Goal: Task Accomplishment & Management: Manage account settings

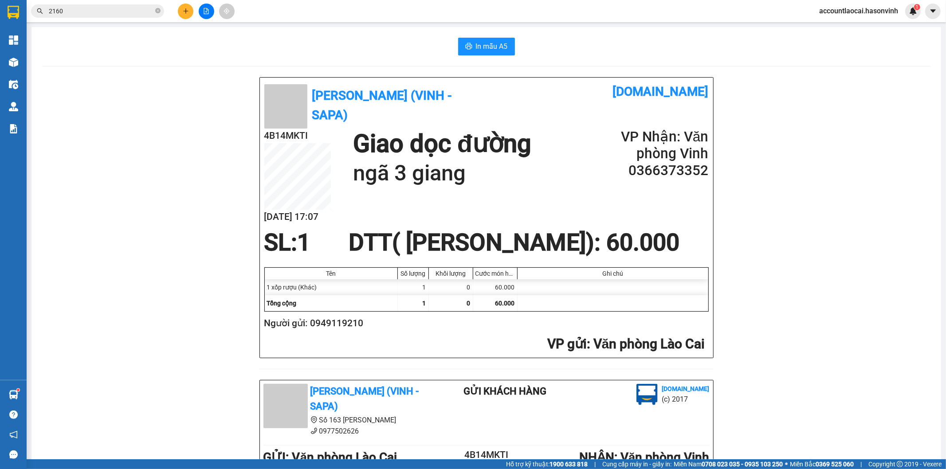
click at [701, 416] on div "[PERSON_NAME] ([PERSON_NAME]) Số 163 [PERSON_NAME] 0977502626 Gửi khách hàng [D…" at bounding box center [487, 413] width 450 height 59
click at [701, 417] on div "[PERSON_NAME] ([PERSON_NAME]) Số 163 [PERSON_NAME] 0977502626 Gửi khách hàng [D…" at bounding box center [487, 413] width 450 height 59
click at [699, 419] on div "[PERSON_NAME] ([PERSON_NAME]) Số 163 [PERSON_NAME] 0977502626 Gửi khách hàng [D…" at bounding box center [487, 413] width 450 height 59
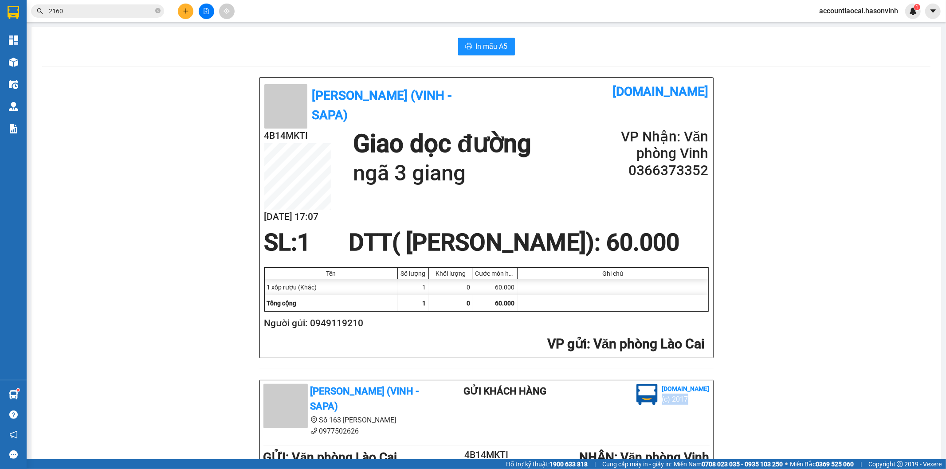
click at [699, 419] on div "[PERSON_NAME] ([PERSON_NAME]) Số 163 [PERSON_NAME] 0977502626 Gửi khách hàng [D…" at bounding box center [487, 413] width 450 height 59
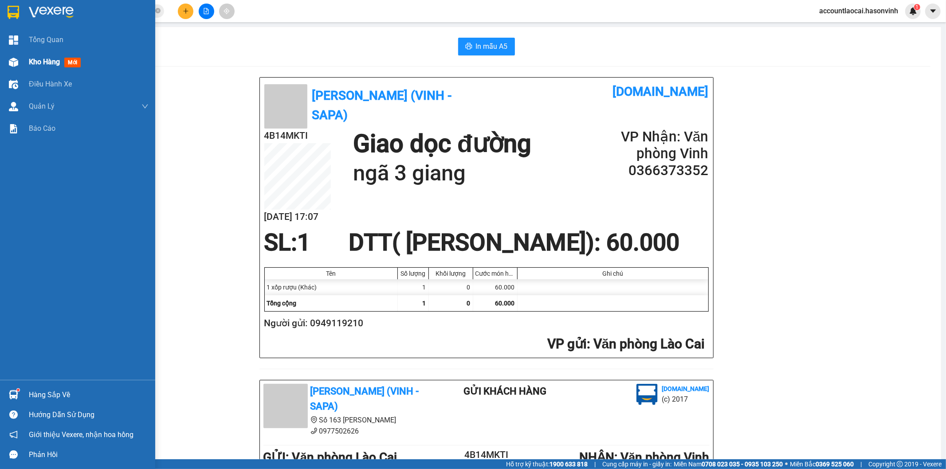
click at [24, 63] on div "Kho hàng mới" at bounding box center [77, 62] width 155 height 22
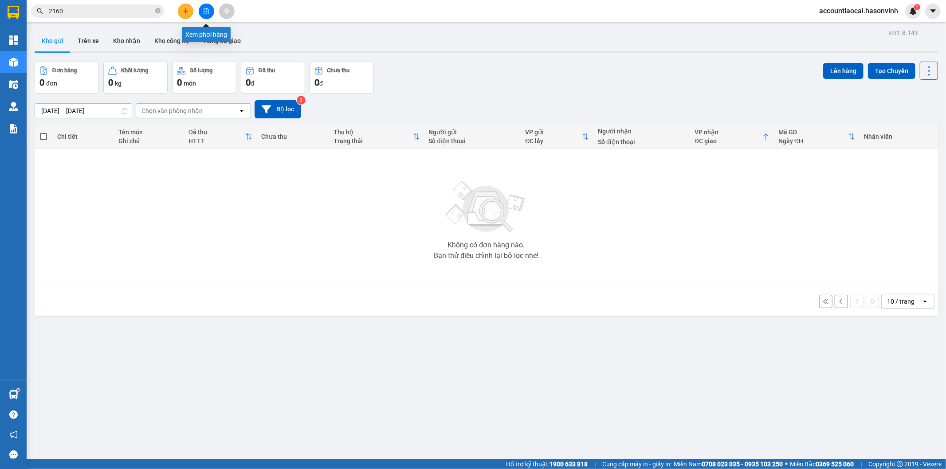
click at [205, 9] on icon "file-add" at bounding box center [206, 11] width 6 height 6
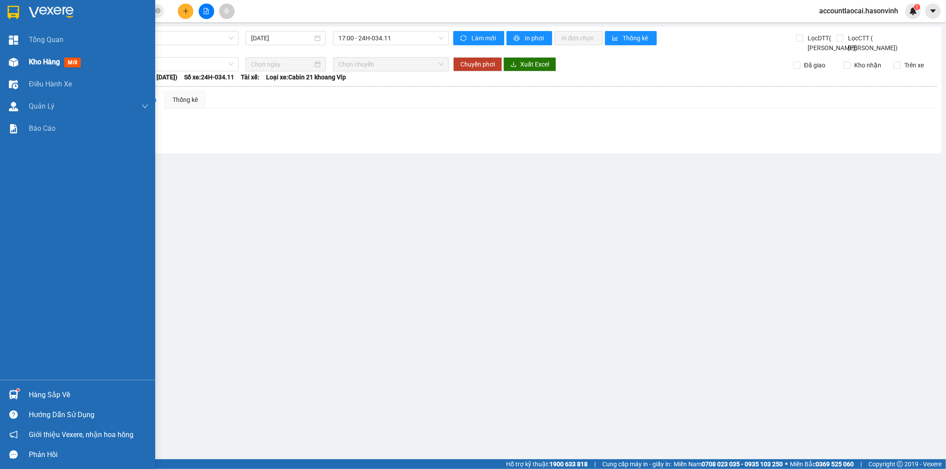
click at [23, 62] on div "Kho hàng mới" at bounding box center [77, 62] width 155 height 22
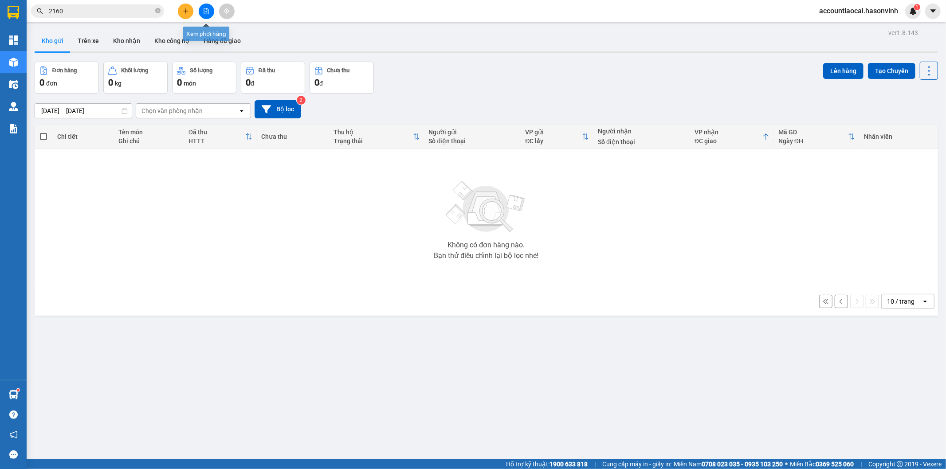
click at [203, 12] on icon "file-add" at bounding box center [206, 11] width 6 height 6
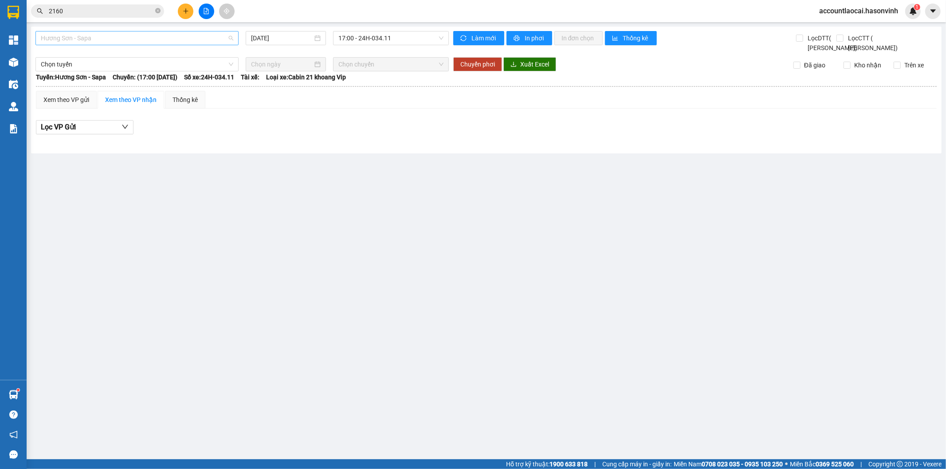
click at [98, 37] on span "Hương Sơn - Sapa" at bounding box center [137, 37] width 193 height 13
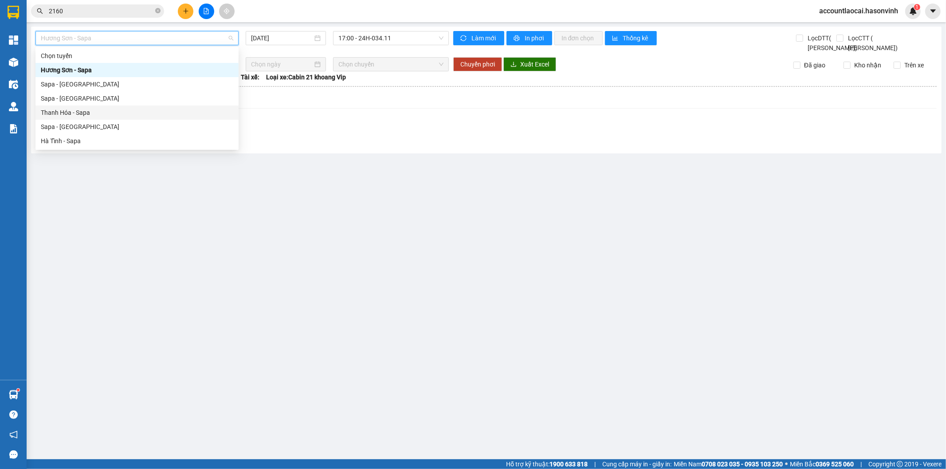
click at [83, 112] on div "Thanh Hóa - Sapa" at bounding box center [137, 113] width 193 height 10
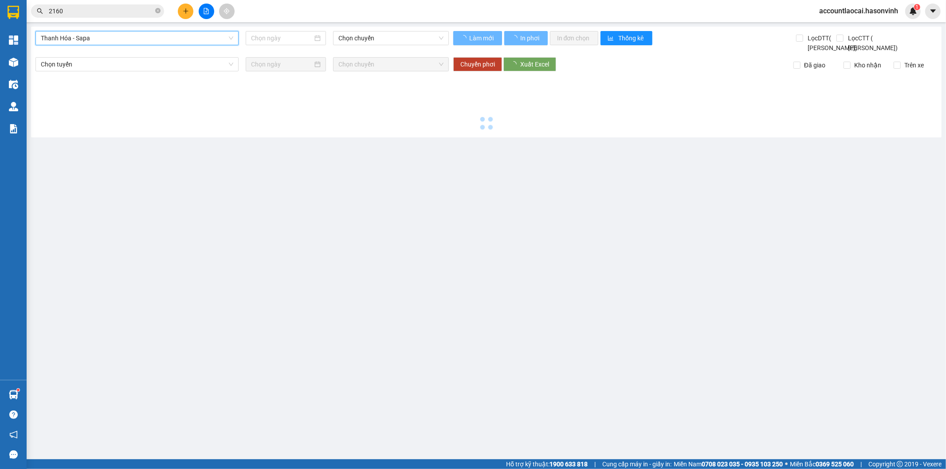
type input "[DATE]"
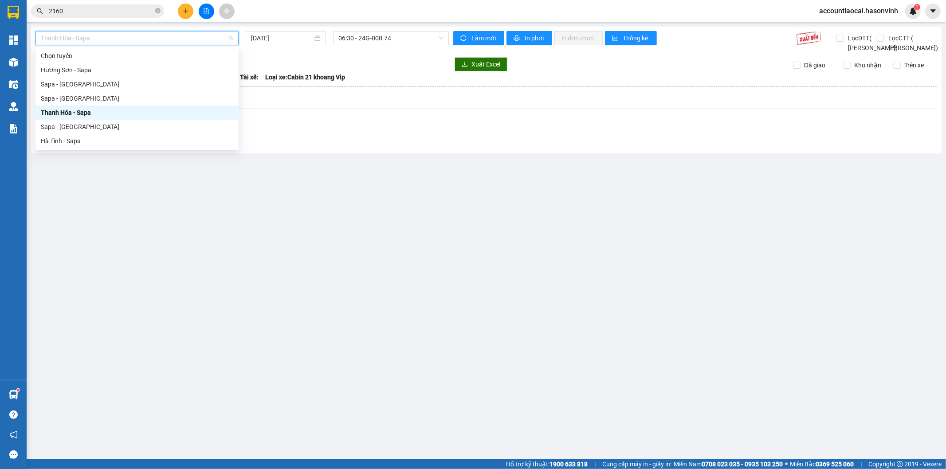
drag, startPoint x: 72, startPoint y: 39, endPoint x: 71, endPoint y: 73, distance: 34.2
click at [72, 41] on span "Thanh Hóa - Sapa" at bounding box center [137, 37] width 193 height 13
click at [73, 124] on div "Sapa - [GEOGRAPHIC_DATA]" at bounding box center [137, 127] width 193 height 10
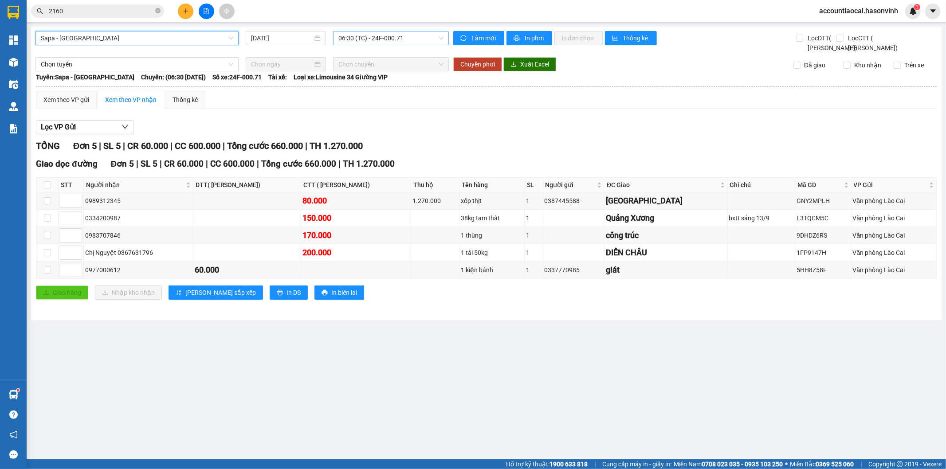
click at [401, 37] on span "06:30 (TC) - 24F-000.71" at bounding box center [390, 37] width 105 height 13
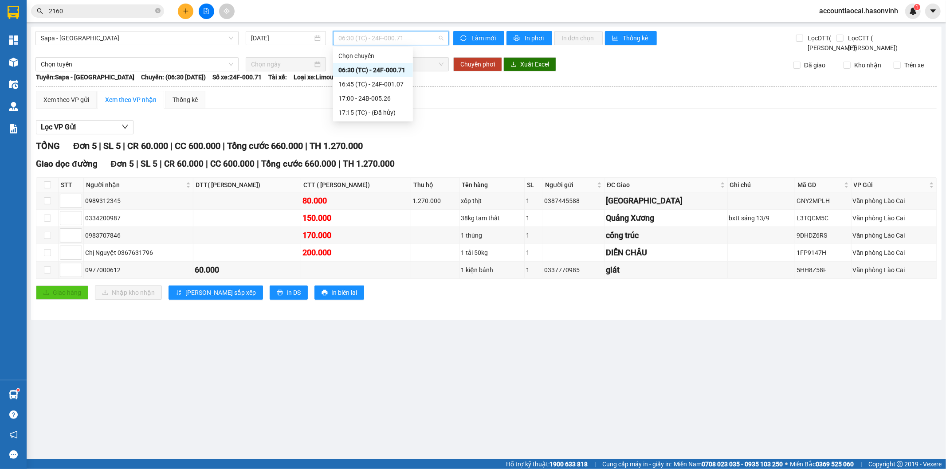
click at [403, 80] on div "16:45 (TC) - 24F-001.07" at bounding box center [372, 84] width 69 height 10
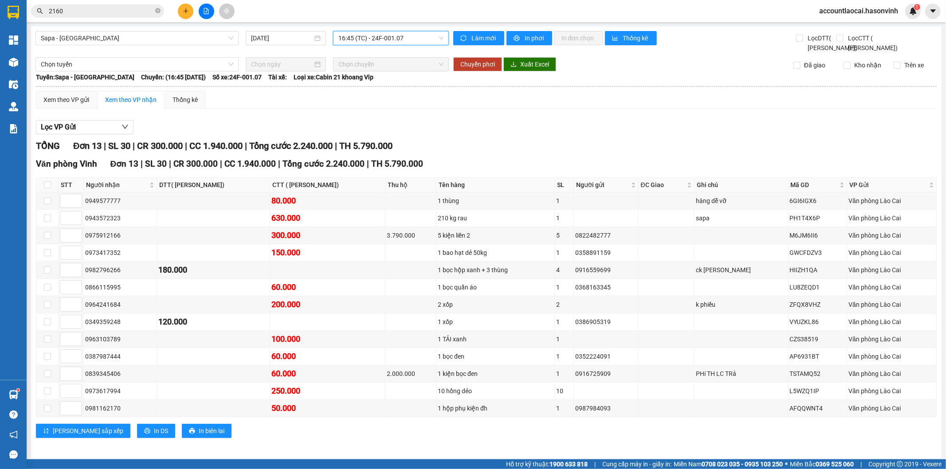
click at [389, 34] on span "16:45 (TC) - 24F-001.07" at bounding box center [390, 37] width 105 height 13
click at [390, 101] on div "17:00 - 24B-005.26" at bounding box center [370, 99] width 69 height 10
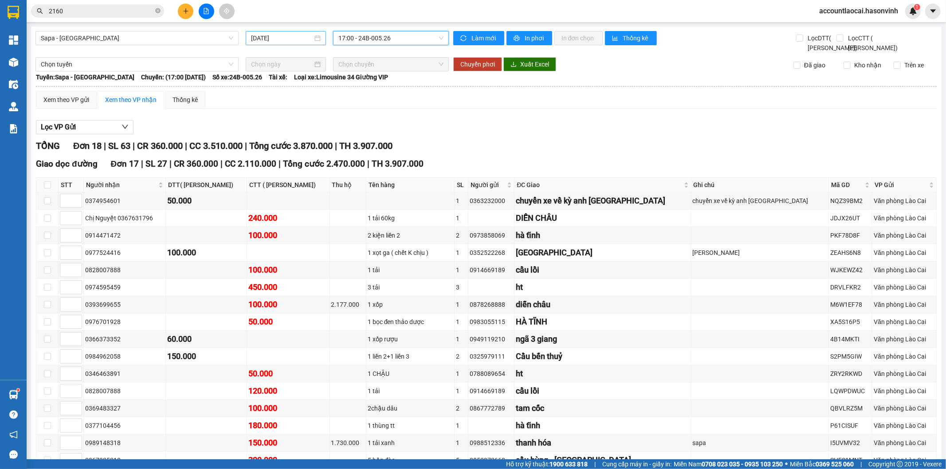
click at [271, 41] on input "[DATE]" at bounding box center [282, 38] width 62 height 10
click at [392, 109] on div "Xem theo VP gửi Xem theo VP nhận Thống kê" at bounding box center [486, 100] width 901 height 18
click at [277, 42] on input "[DATE]" at bounding box center [282, 38] width 62 height 10
click at [394, 125] on div "Xem theo VP gửi Xem theo VP nhận Thống kê Lọc VP Gửi TỔNG Đơn 18 | SL 63 | CR …" at bounding box center [486, 347] width 901 height 512
click at [265, 40] on input "[DATE]" at bounding box center [282, 38] width 62 height 10
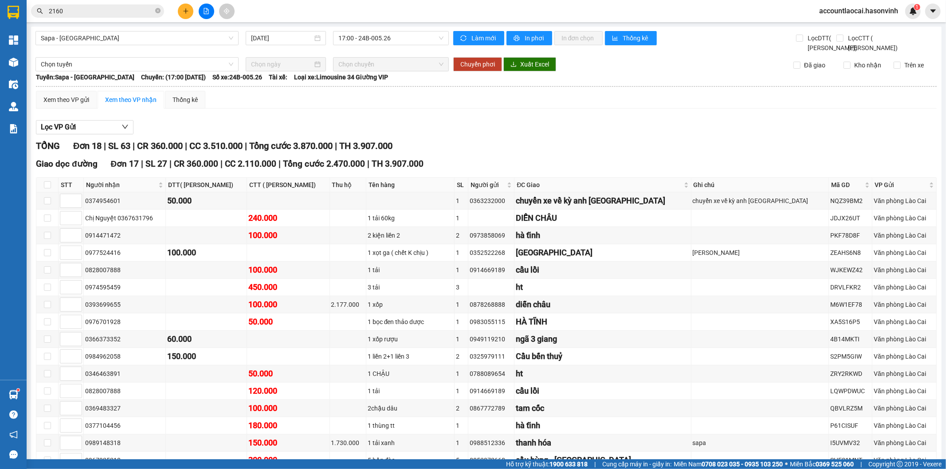
click at [385, 30] on div "Sapa - [GEOGRAPHIC_DATA] [DATE] 17:00 - 24B-005.26 Làm mới In phơi In đơn chọn …" at bounding box center [486, 320] width 911 height 586
drag, startPoint x: 385, startPoint y: 35, endPoint x: 382, endPoint y: 45, distance: 10.1
click at [384, 37] on span "17:00 - 24B-005.26" at bounding box center [390, 37] width 105 height 13
click at [375, 81] on div "16:45 (TC) - 24F-001.07" at bounding box center [370, 84] width 69 height 10
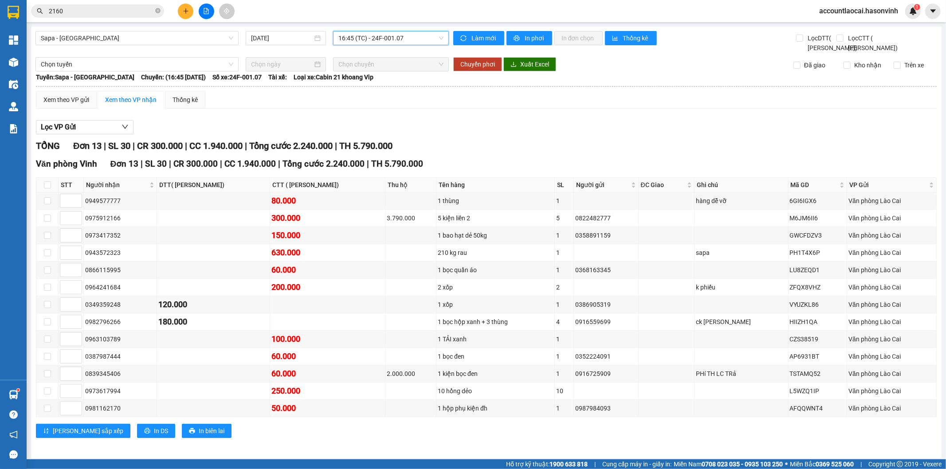
click at [402, 35] on span "16:45 (TC) - 24F-001.07" at bounding box center [390, 37] width 105 height 13
click at [395, 67] on div "06:30 (TC) - 24F-000.71" at bounding box center [370, 70] width 69 height 10
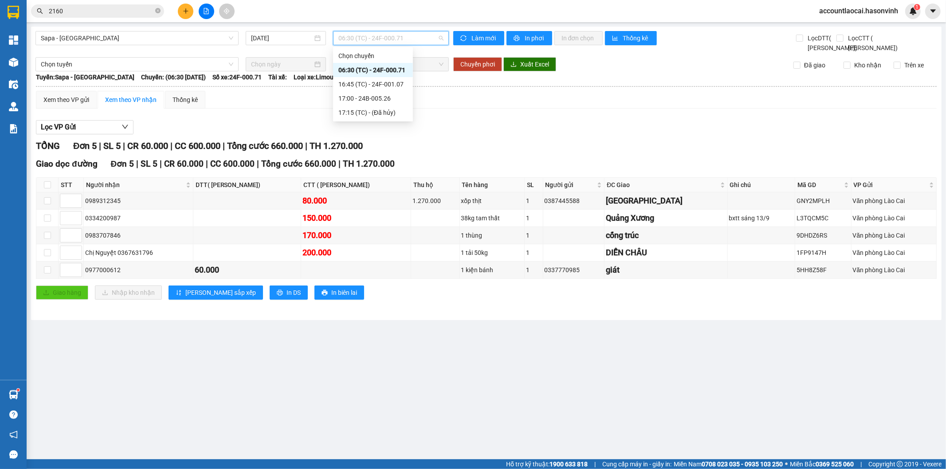
click at [400, 40] on span "06:30 (TC) - 24F-000.71" at bounding box center [390, 37] width 105 height 13
click at [405, 88] on div "16:45 (TC) - 24F-001.07" at bounding box center [372, 84] width 69 height 10
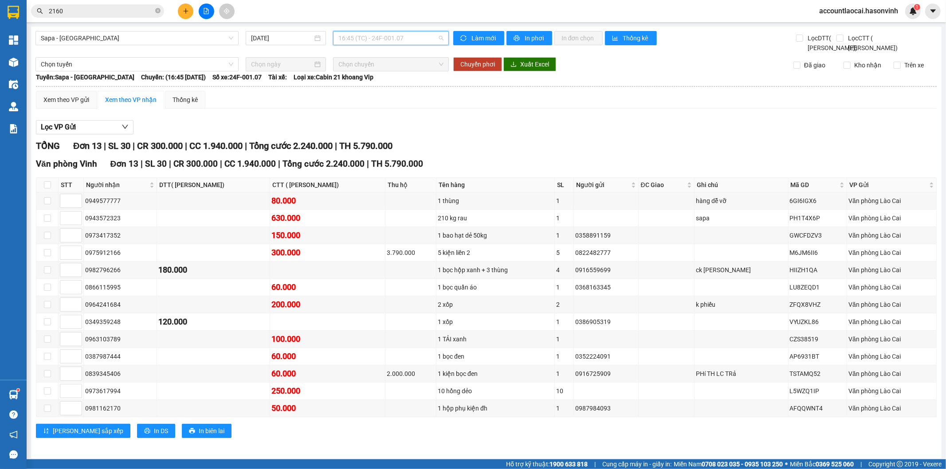
click at [409, 38] on span "16:45 (TC) - 24F-001.07" at bounding box center [390, 37] width 105 height 13
click at [396, 97] on div "17:00 - 24B-005.26" at bounding box center [370, 99] width 69 height 10
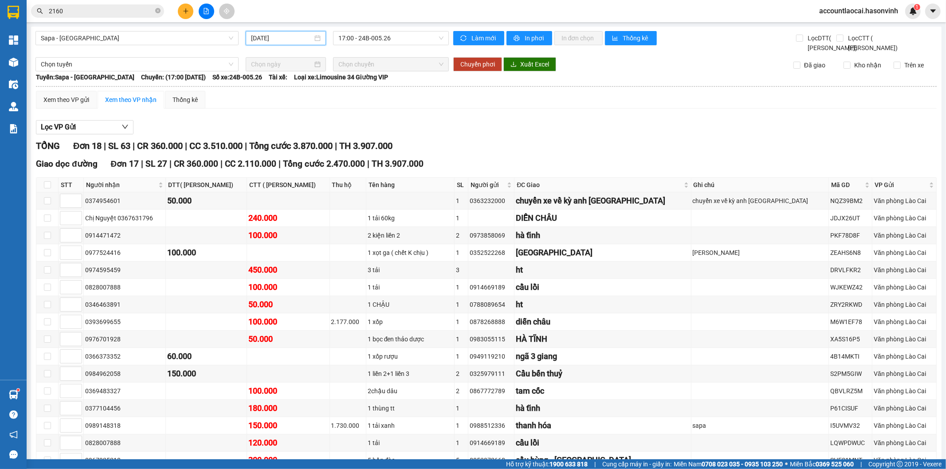
click at [276, 38] on input "[DATE]" at bounding box center [282, 38] width 62 height 10
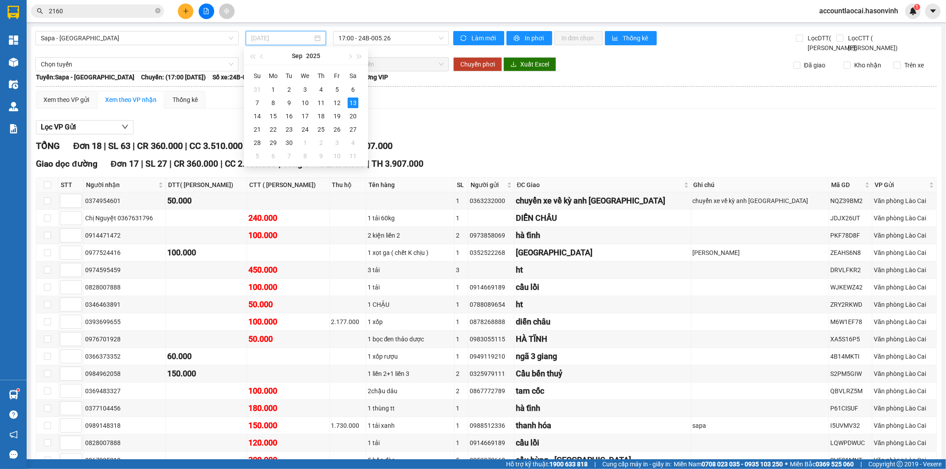
type input "[DATE]"
click at [398, 109] on div "Xem theo VP gửi Xem theo VP nhận Thống kê" at bounding box center [486, 100] width 901 height 18
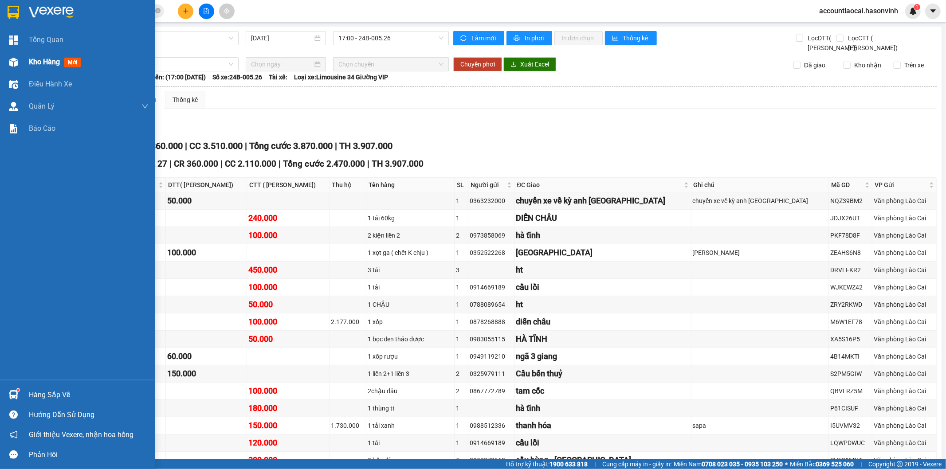
click at [20, 61] on div at bounding box center [14, 63] width 16 height 16
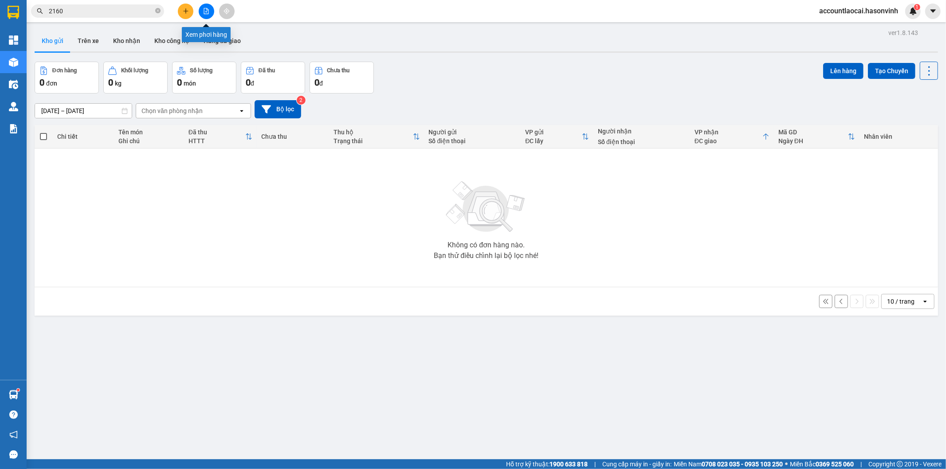
click at [208, 8] on icon "file-add" at bounding box center [206, 11] width 6 height 6
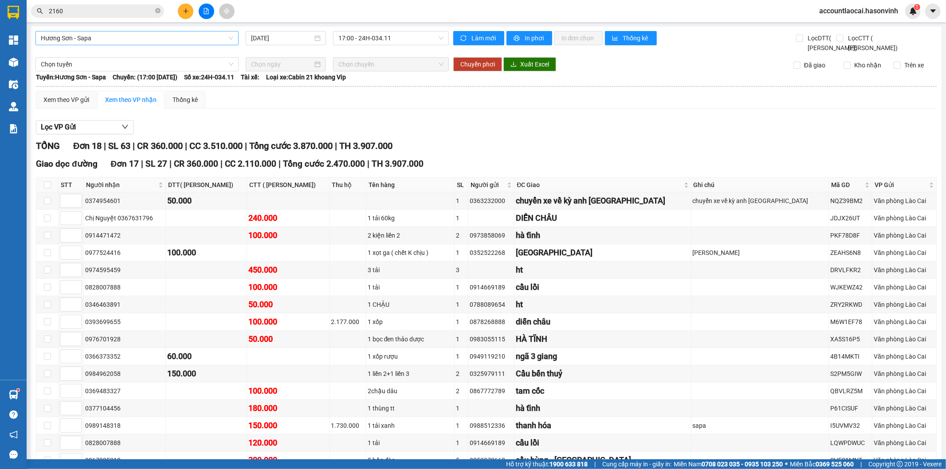
click at [70, 42] on span "Hương Sơn - Sapa" at bounding box center [137, 37] width 193 height 13
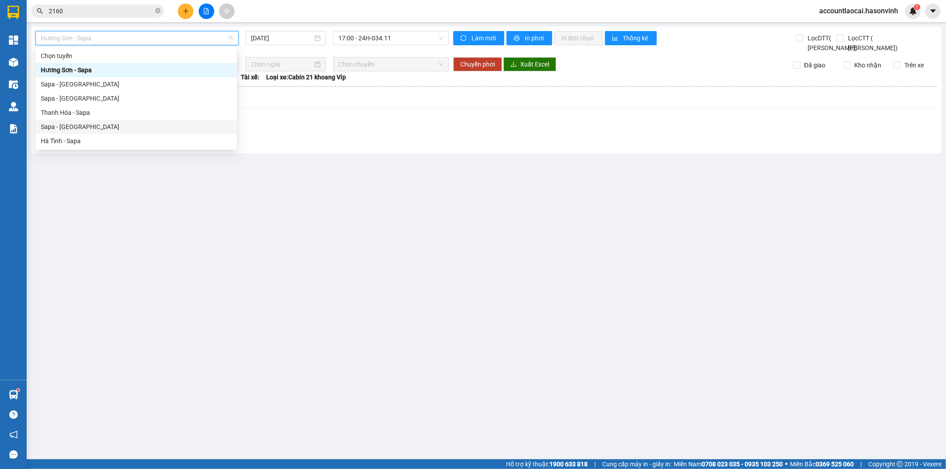
click at [65, 125] on div "Sapa - [GEOGRAPHIC_DATA]" at bounding box center [136, 127] width 191 height 10
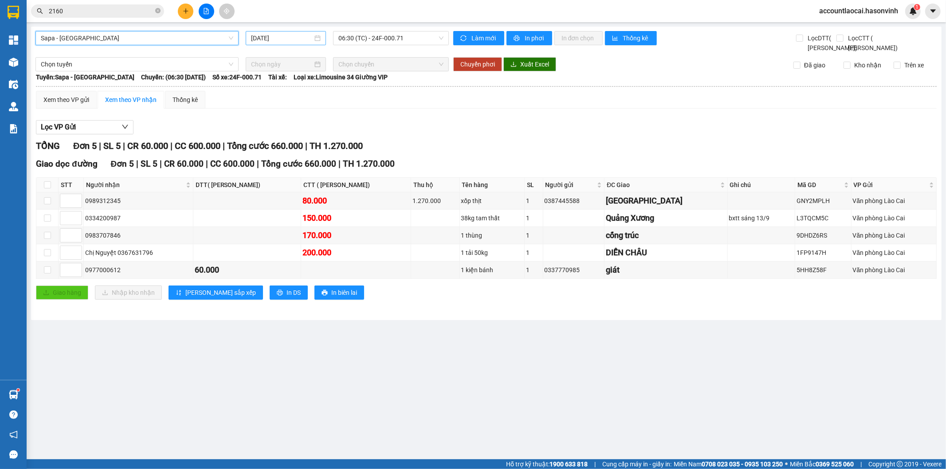
click at [277, 36] on input "[DATE]" at bounding box center [282, 38] width 62 height 10
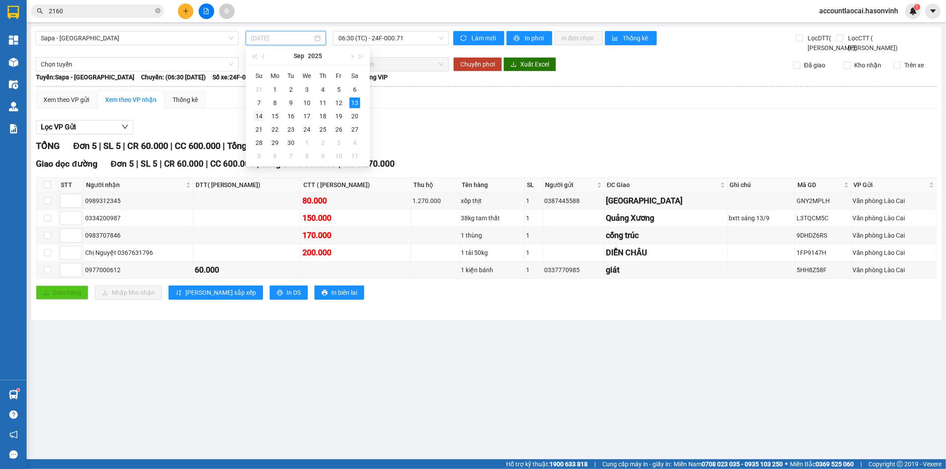
click at [259, 114] on div "14" at bounding box center [259, 116] width 11 height 11
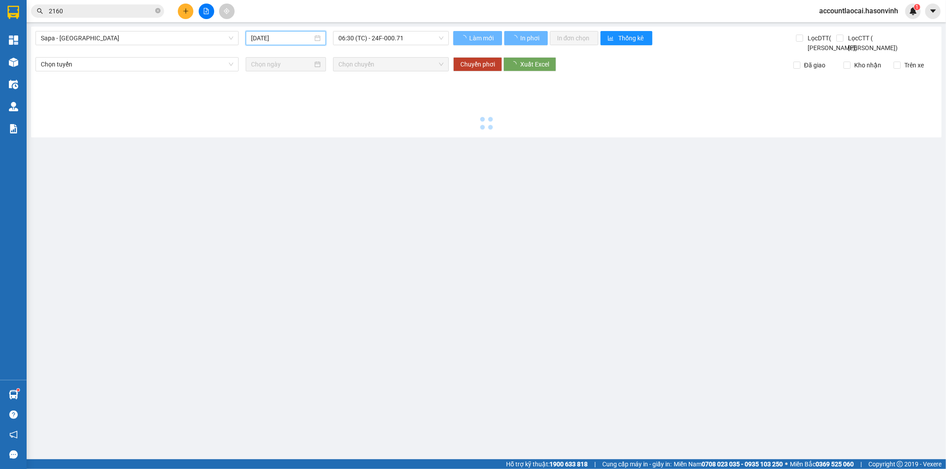
type input "[DATE]"
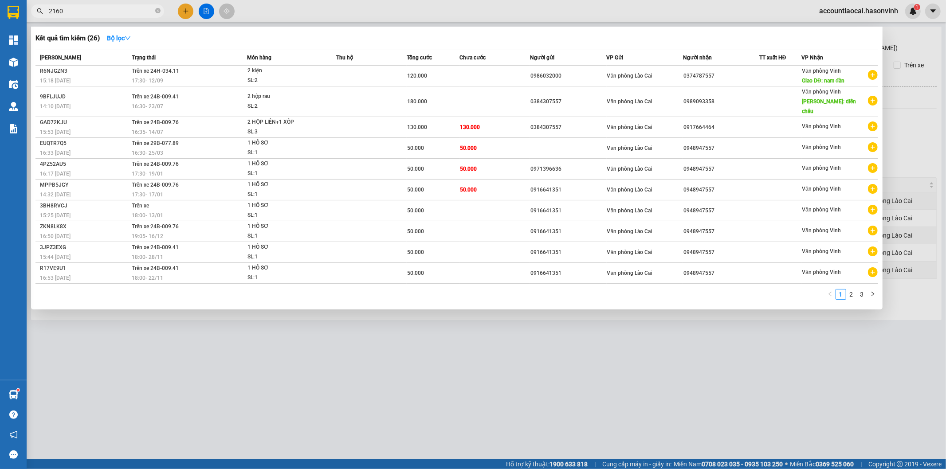
drag, startPoint x: 98, startPoint y: 12, endPoint x: 0, endPoint y: 13, distance: 98.5
click at [0, 13] on section "Kết quả tìm kiếm ( 26 ) Bộ lọc Mã ĐH Trạng thái Món hàng Thu hộ Tổng cước Chưa …" at bounding box center [473, 234] width 946 height 469
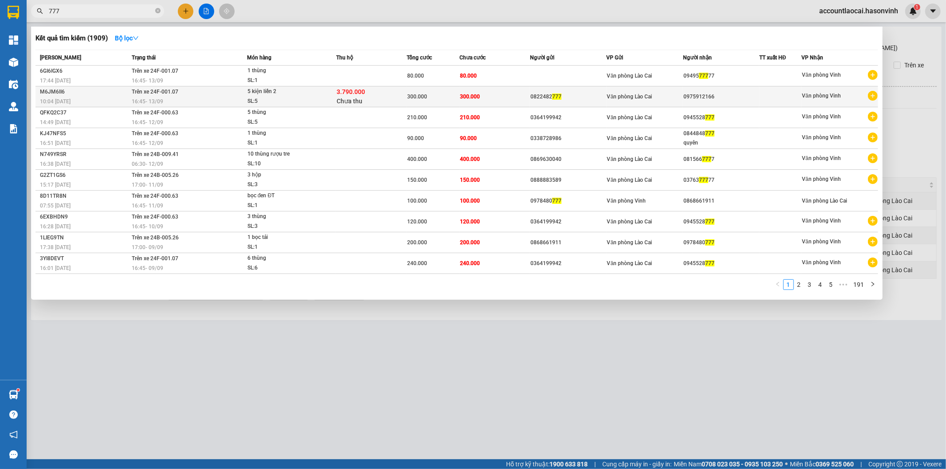
type input "777"
click at [377, 100] on div "3.790.000 Chưa thu" at bounding box center [372, 96] width 70 height 19
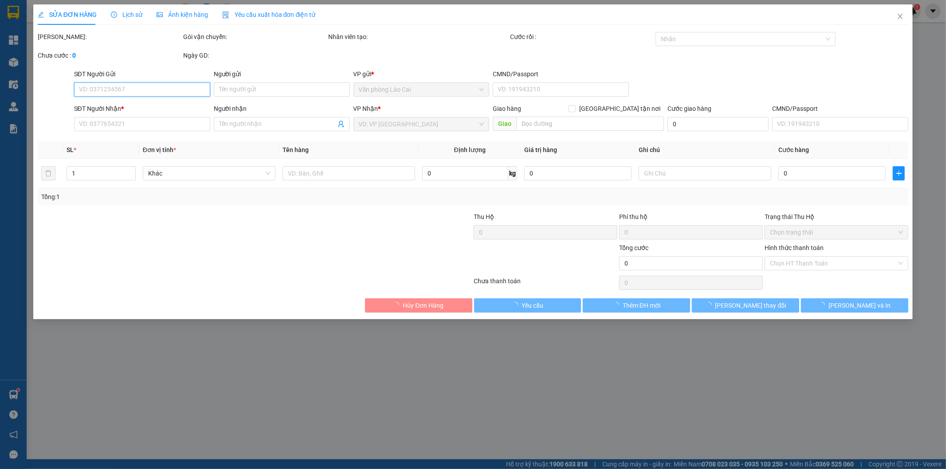
type input "0822482777"
type input "0975912166"
type input "3.790.000"
type input "40.000"
type input "300.000"
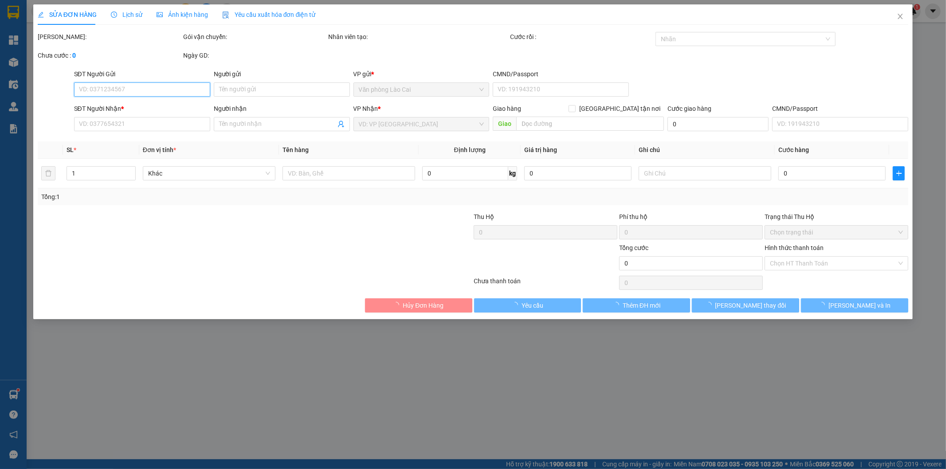
type input "300.000"
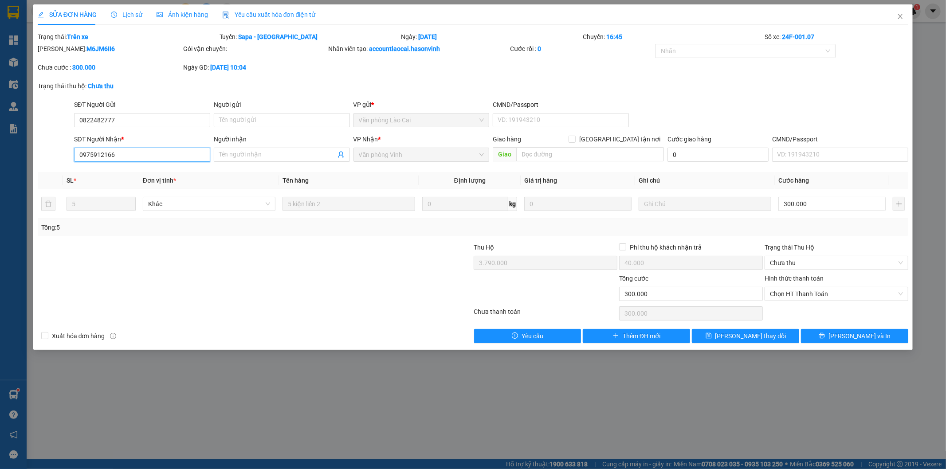
drag, startPoint x: 126, startPoint y: 152, endPoint x: 16, endPoint y: 155, distance: 109.2
click at [17, 153] on div "SỬA ĐƠN HÀNG Lịch sử Ảnh kiện hàng Yêu cầu xuất hóa đơn điện tử Total Paid Fee …" at bounding box center [473, 234] width 946 height 469
type input "0977312160"
click at [744, 336] on span "[PERSON_NAME] thay đổi" at bounding box center [751, 336] width 71 height 10
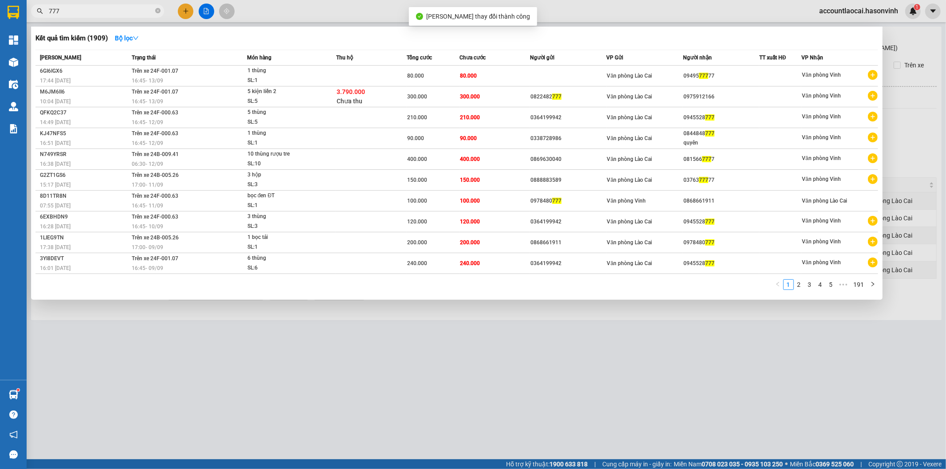
click at [95, 10] on input "777" at bounding box center [101, 11] width 105 height 10
click at [509, 97] on td "300.000" at bounding box center [495, 97] width 71 height 21
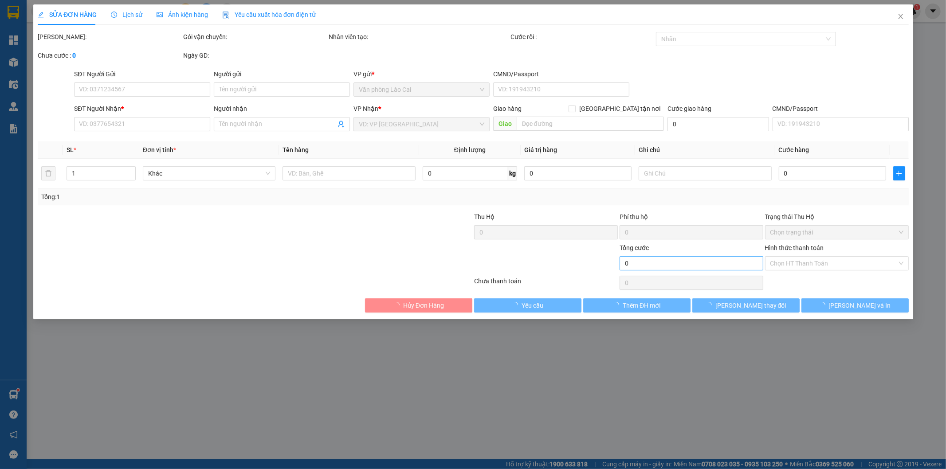
type input "0822482777"
type input "0977312160"
type input "3.790.000"
type input "40.000"
type input "300.000"
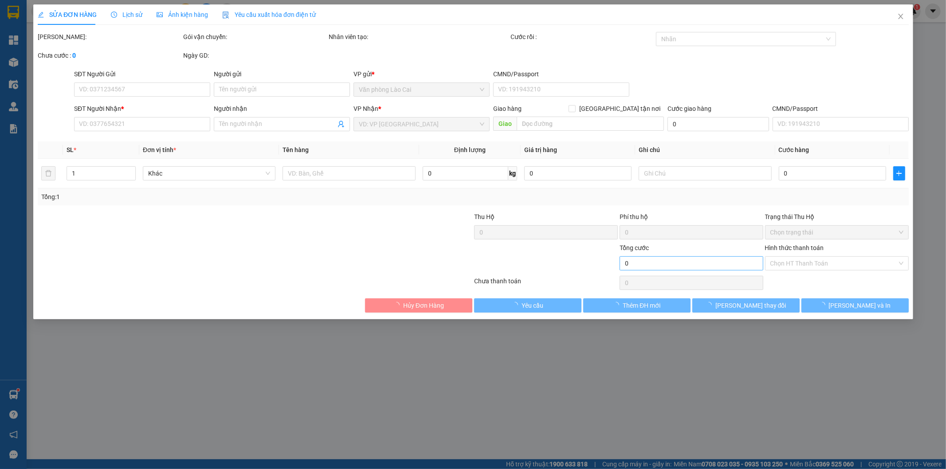
type input "300.000"
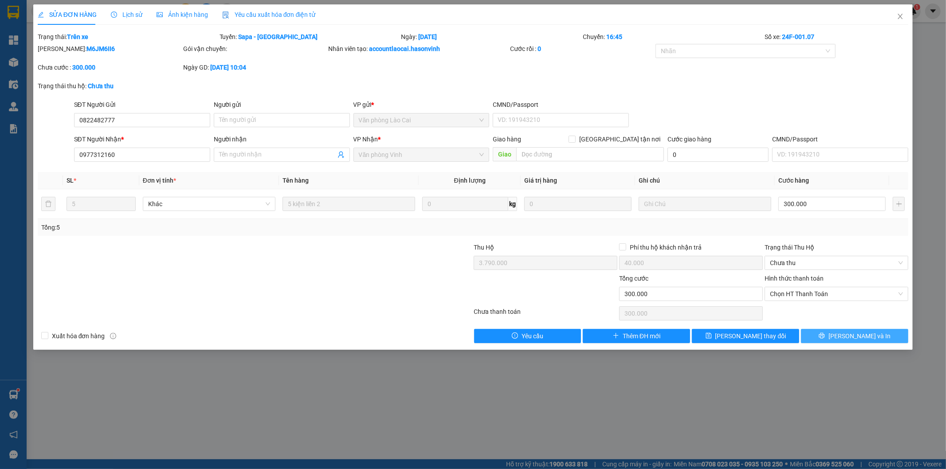
click at [859, 334] on span "[PERSON_NAME] và In" at bounding box center [860, 336] width 62 height 10
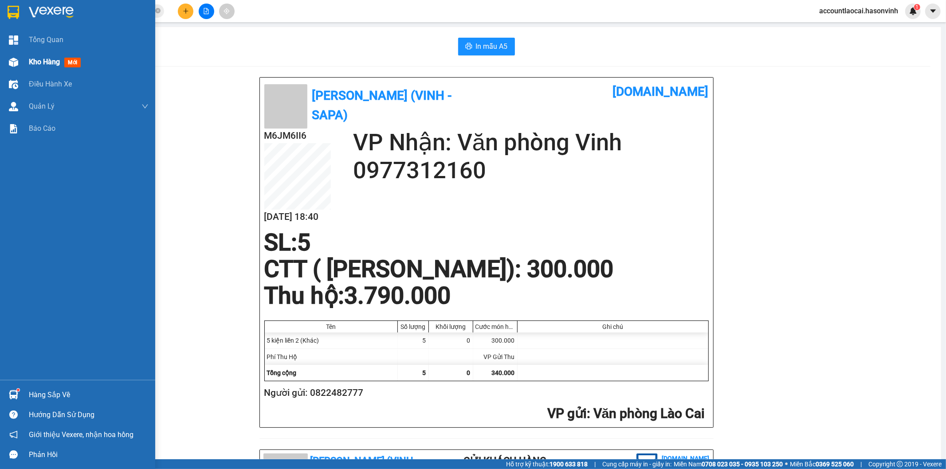
click at [25, 62] on div "Kho hàng mới" at bounding box center [77, 62] width 155 height 22
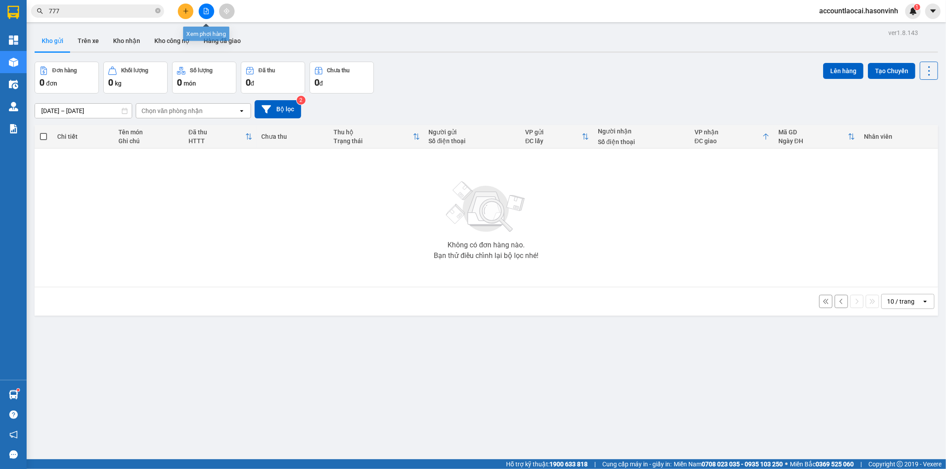
click at [205, 12] on icon "file-add" at bounding box center [206, 11] width 6 height 6
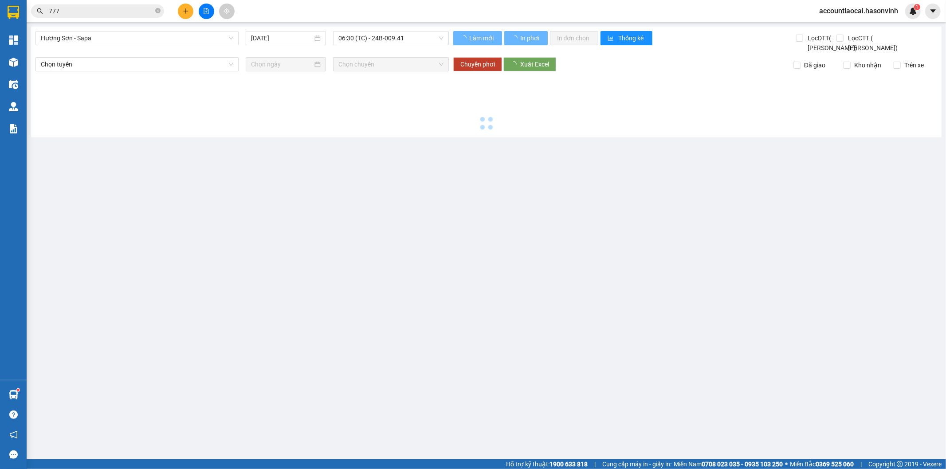
type input "[DATE]"
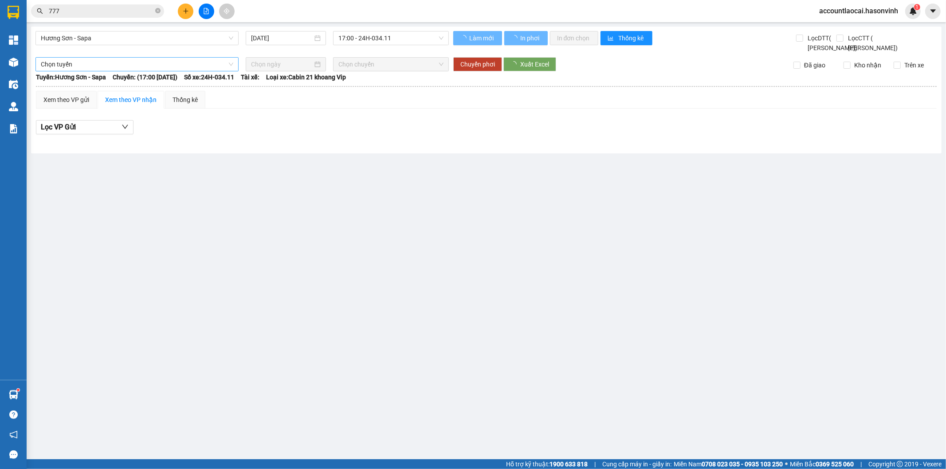
click at [97, 40] on span "Hương Sơn - Sapa" at bounding box center [137, 37] width 193 height 13
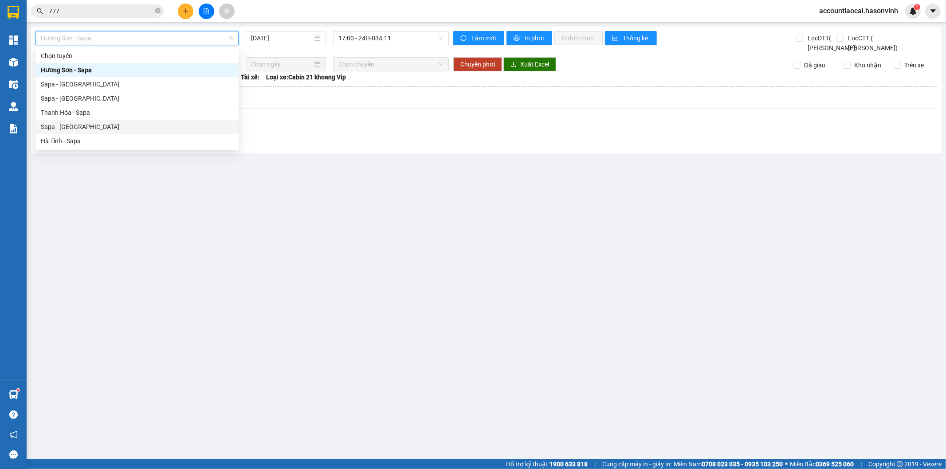
click at [82, 127] on div "Sapa - [GEOGRAPHIC_DATA]" at bounding box center [137, 127] width 193 height 10
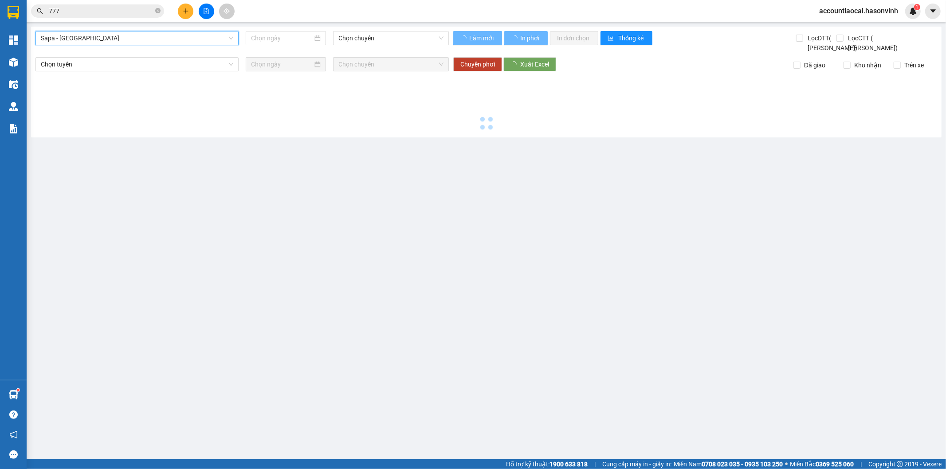
type input "[DATE]"
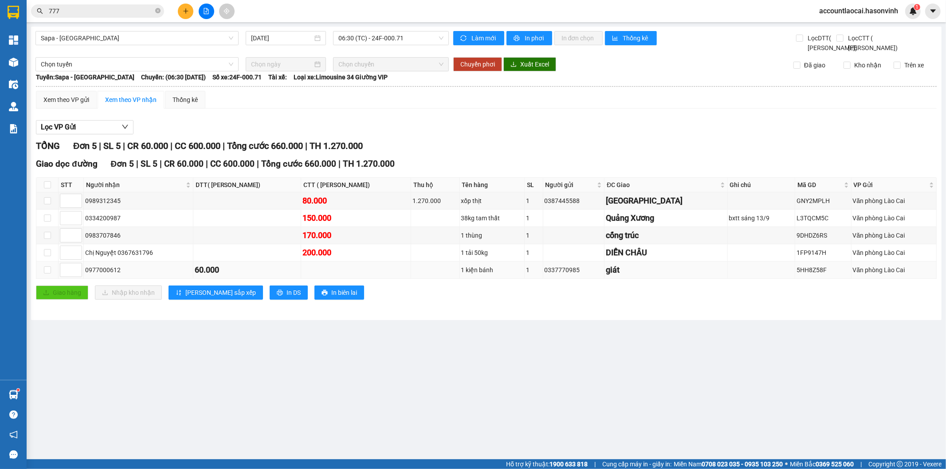
drag, startPoint x: 124, startPoint y: 282, endPoint x: 85, endPoint y: 284, distance: 39.1
click at [85, 275] on div "0977000612" at bounding box center [138, 270] width 106 height 10
copy div "0977000612"
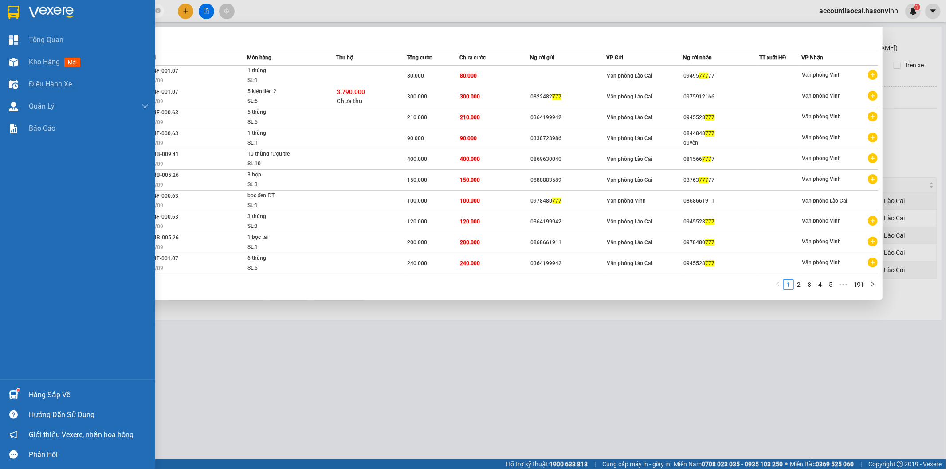
drag, startPoint x: 90, startPoint y: 15, endPoint x: 5, endPoint y: 15, distance: 85.6
click at [5, 15] on section "Kết quả tìm kiếm ( 1909 ) Bộ lọc Mã ĐH Trạng thái Món hàng Thu hộ Tổng cước Chư…" at bounding box center [473, 234] width 946 height 469
paste input "0977000612"
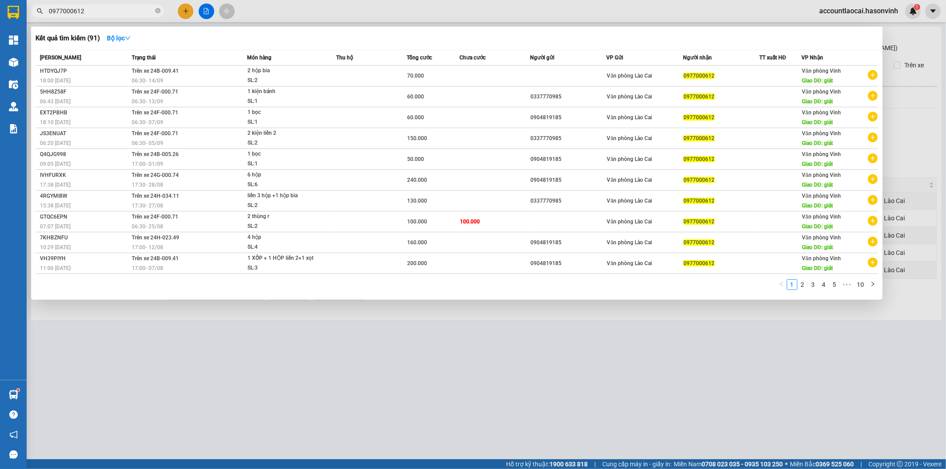
click at [376, 359] on div at bounding box center [473, 234] width 946 height 469
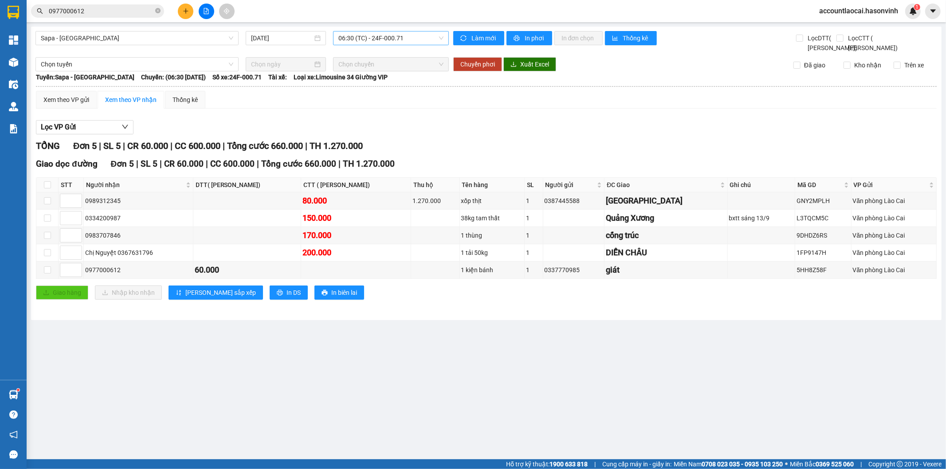
click at [401, 39] on span "06:30 (TC) - 24F-000.71" at bounding box center [390, 37] width 105 height 13
click at [400, 80] on div "16:45 (TC) - 24F-001.07" at bounding box center [372, 84] width 69 height 10
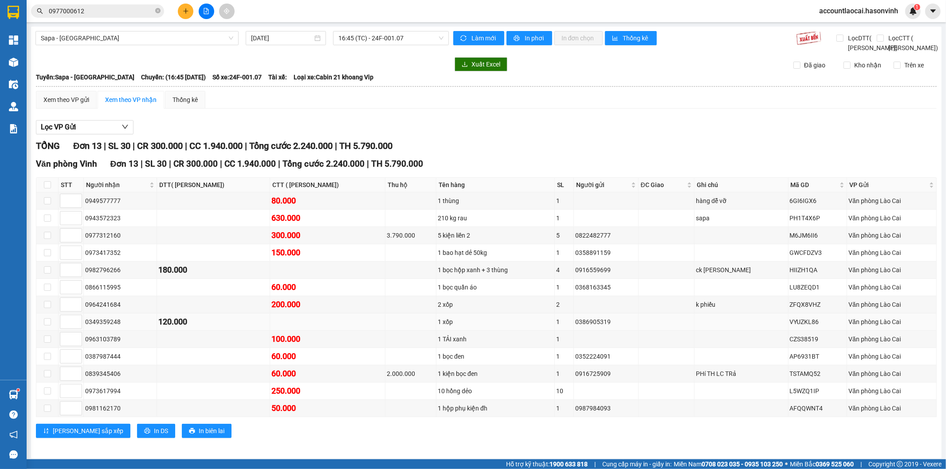
drag, startPoint x: 126, startPoint y: 334, endPoint x: 83, endPoint y: 333, distance: 42.6
click at [84, 331] on td "0349359248" at bounding box center [120, 322] width 73 height 17
copy div "0349359248"
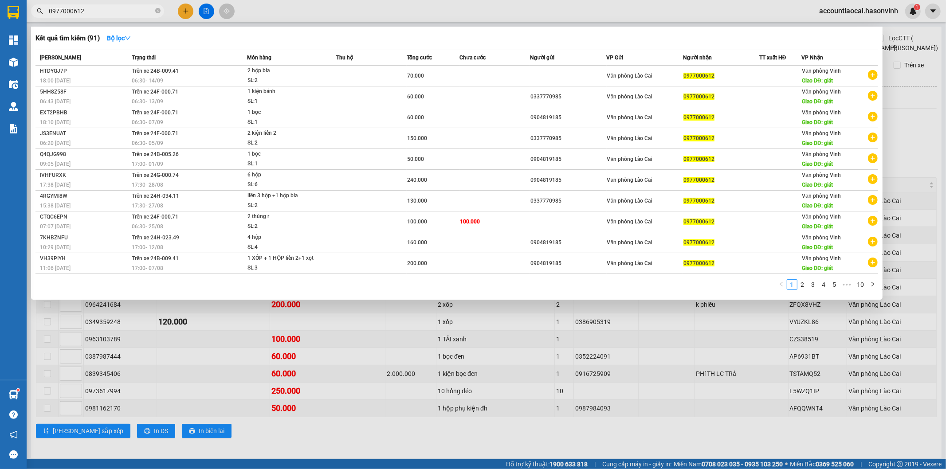
drag, startPoint x: 99, startPoint y: 11, endPoint x: 1, endPoint y: 9, distance: 98.1
click at [1, 9] on section "Kết quả tìm kiếm ( 91 ) Bộ lọc Mã ĐH Trạng thái Món hàng Thu hộ Tổng cước Chưa …" at bounding box center [473, 234] width 946 height 469
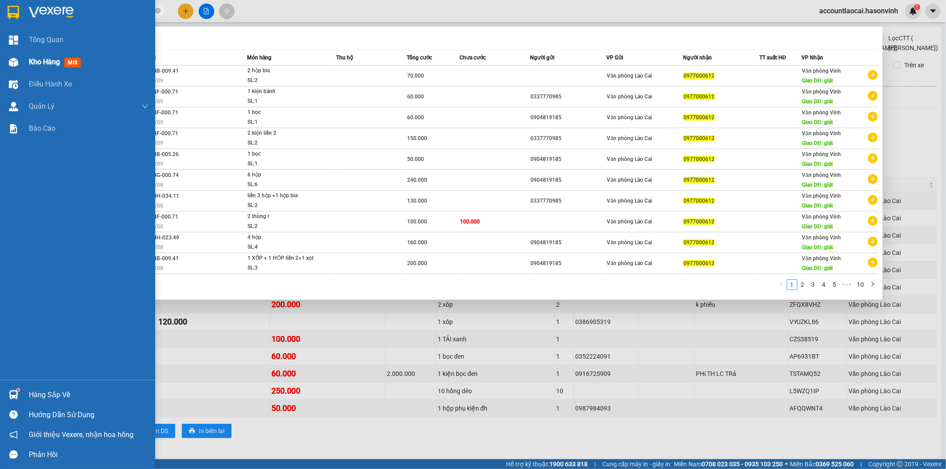
paste input "349359248"
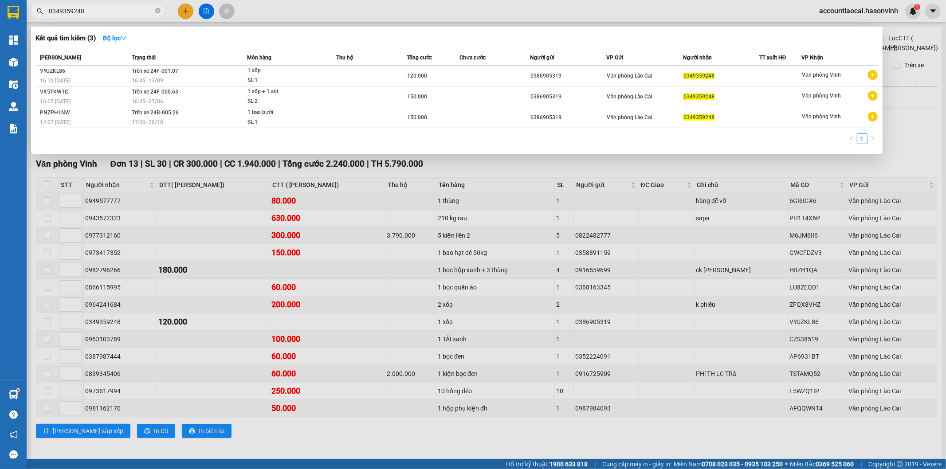
click at [537, 175] on div at bounding box center [473, 234] width 946 height 469
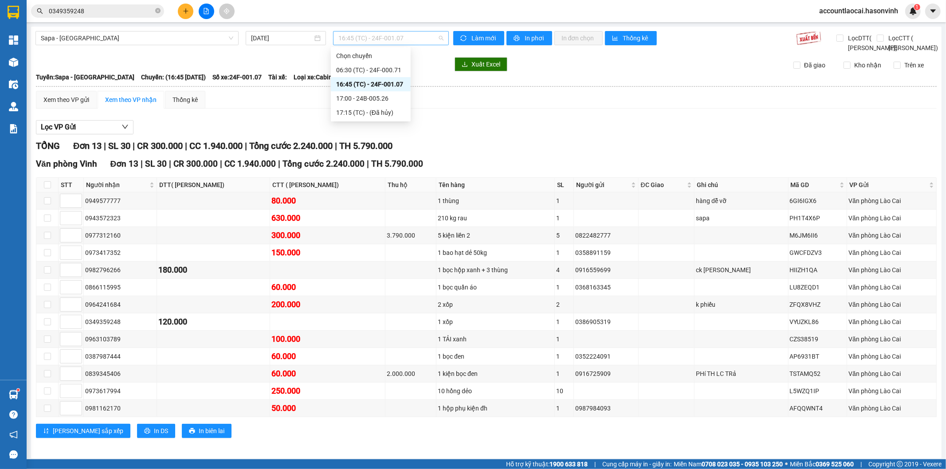
click at [401, 40] on span "16:45 (TC) - 24F-001.07" at bounding box center [390, 37] width 105 height 13
click at [397, 95] on div "17:00 - 24B-005.26" at bounding box center [370, 99] width 69 height 10
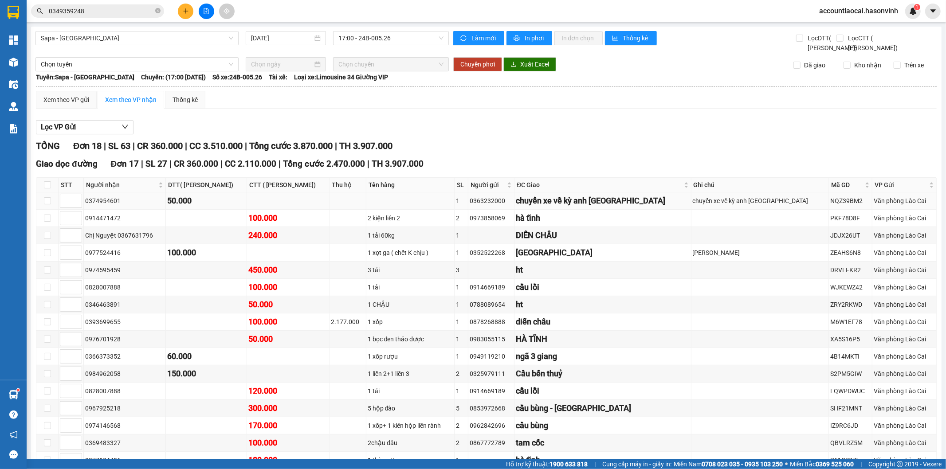
drag, startPoint x: 128, startPoint y: 209, endPoint x: 84, endPoint y: 210, distance: 43.5
click at [84, 210] on td "0374954601" at bounding box center [125, 201] width 82 height 17
copy div "0374954601"
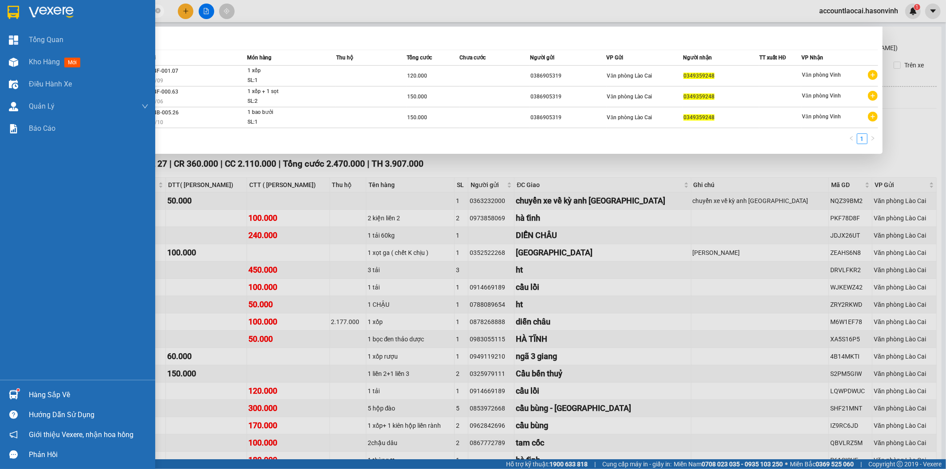
drag, startPoint x: 87, startPoint y: 12, endPoint x: 16, endPoint y: 18, distance: 71.7
click at [2, 12] on section "Kết quả tìm kiếm ( 3 ) Bộ lọc Mã ĐH Trạng thái Món hàng Thu hộ Tổng cước Chưa c…" at bounding box center [473, 234] width 946 height 469
paste input "74954601"
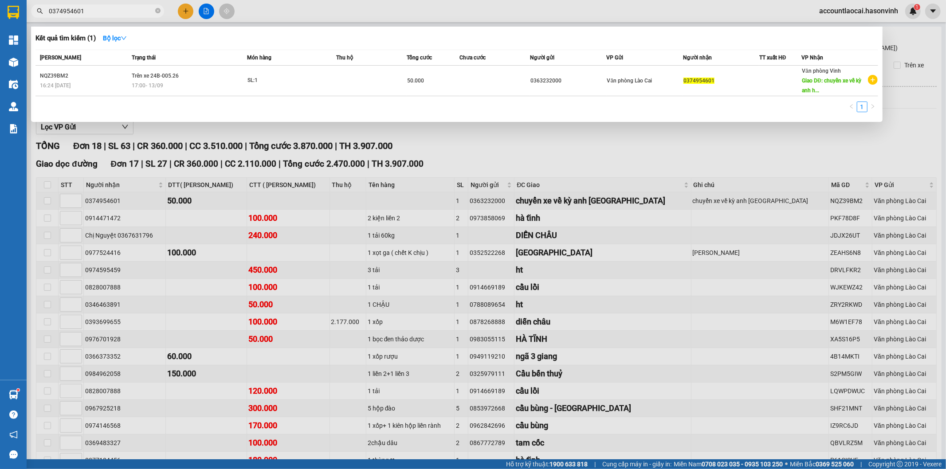
type input "0374954601"
click at [463, 135] on div at bounding box center [473, 234] width 946 height 469
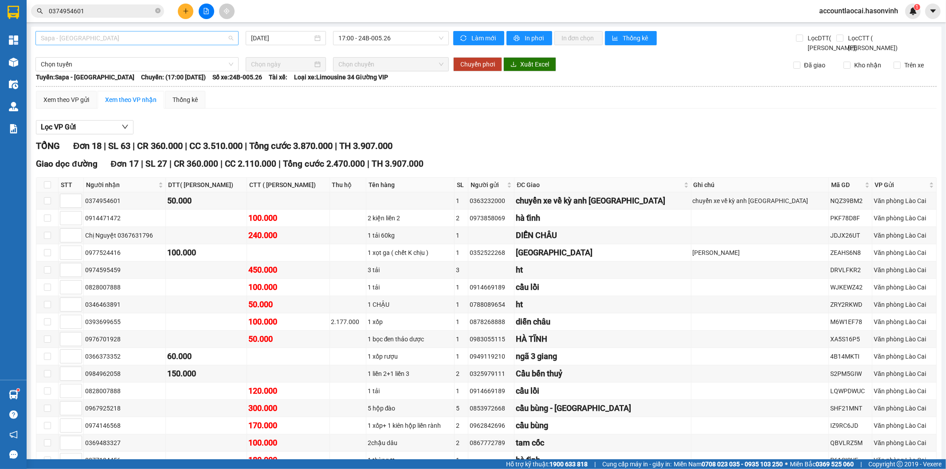
click at [92, 38] on span "Sapa - [GEOGRAPHIC_DATA]" at bounding box center [137, 37] width 193 height 13
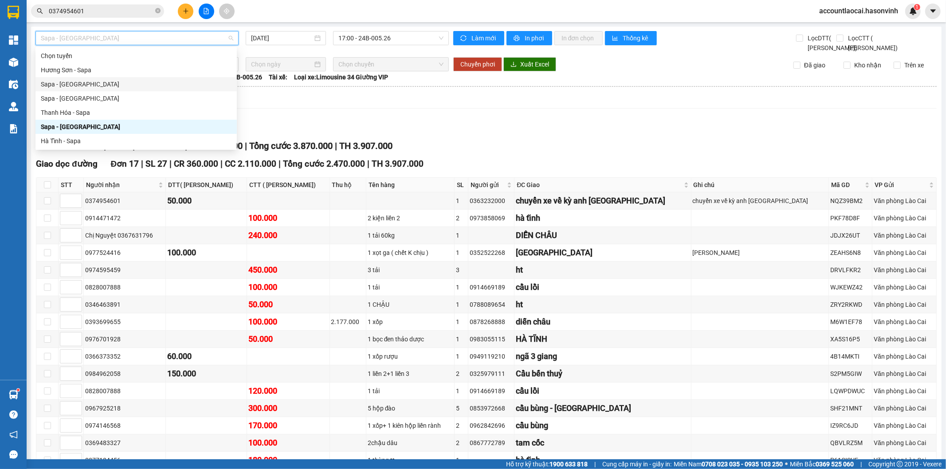
click at [82, 86] on div "Sapa - [GEOGRAPHIC_DATA]" at bounding box center [136, 84] width 191 height 10
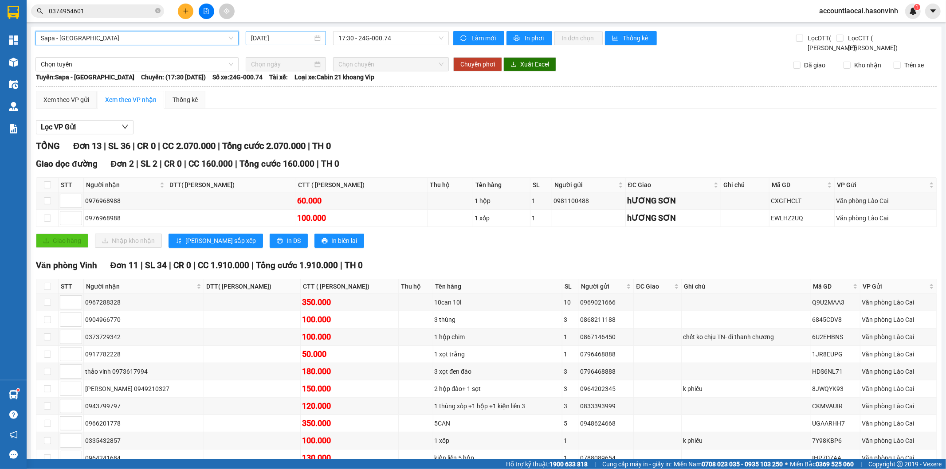
click at [284, 31] on div "[DATE]" at bounding box center [286, 38] width 80 height 14
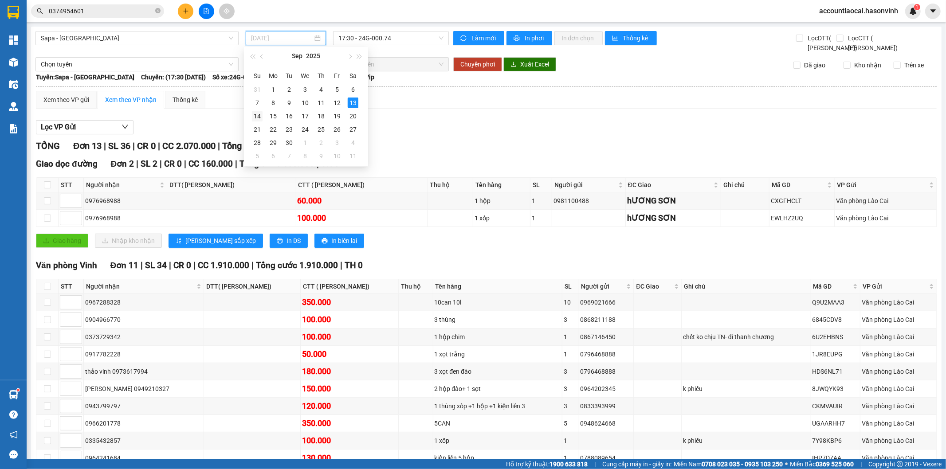
click at [256, 114] on div "14" at bounding box center [257, 116] width 11 height 11
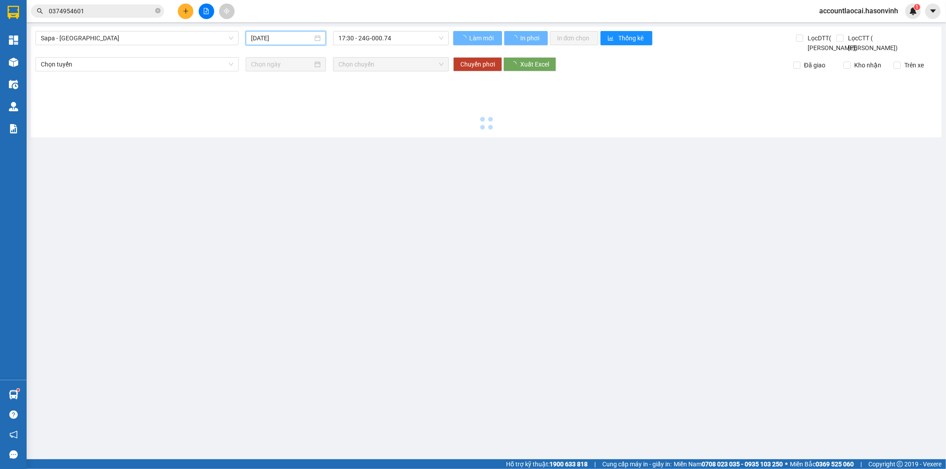
type input "[DATE]"
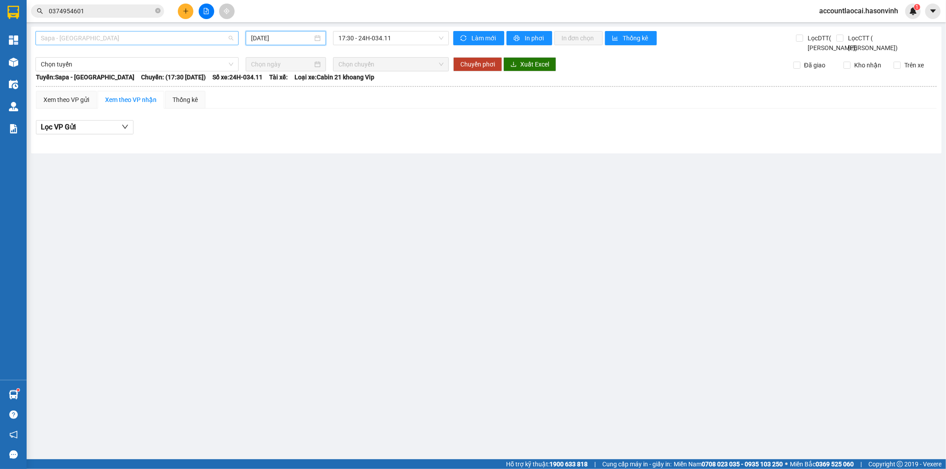
drag, startPoint x: 95, startPoint y: 33, endPoint x: 95, endPoint y: 43, distance: 9.8
click at [95, 35] on span "Sapa - [GEOGRAPHIC_DATA]" at bounding box center [137, 37] width 193 height 13
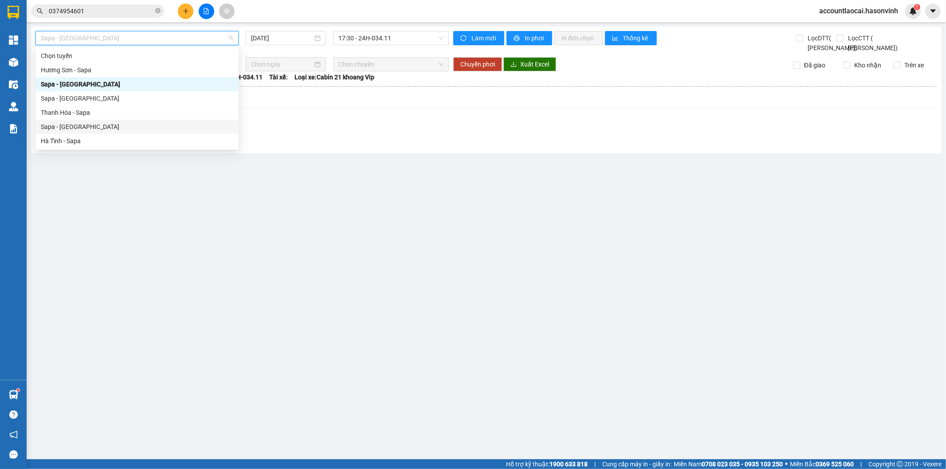
click at [78, 128] on div "Sapa - [GEOGRAPHIC_DATA]" at bounding box center [137, 127] width 193 height 10
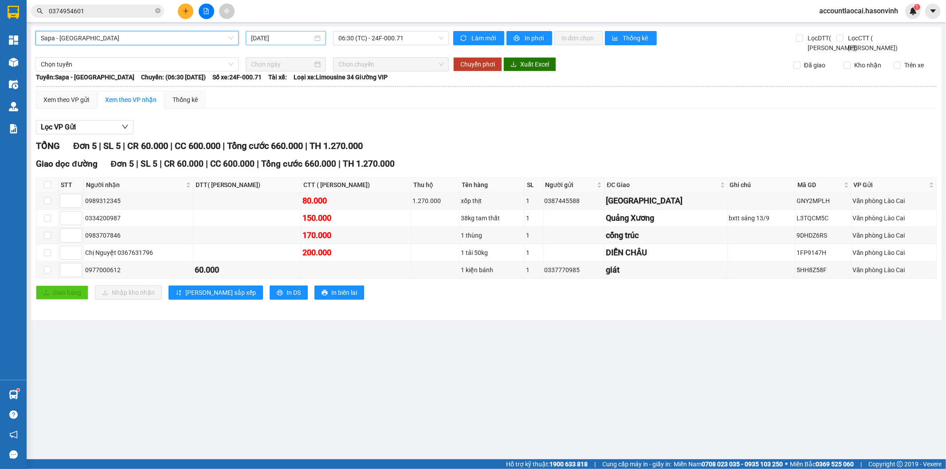
click at [264, 39] on input "[DATE]" at bounding box center [282, 38] width 62 height 10
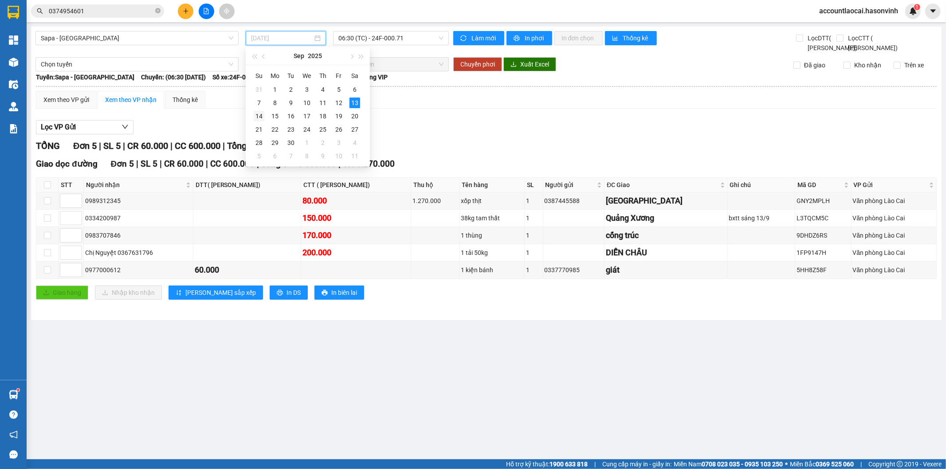
click at [259, 114] on div "14" at bounding box center [259, 116] width 11 height 11
type input "[DATE]"
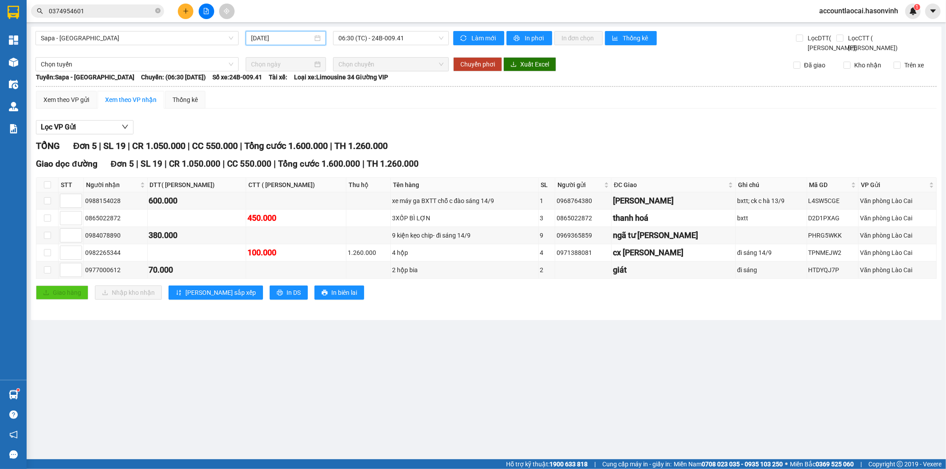
click at [185, 10] on icon "plus" at bounding box center [185, 10] width 0 height 5
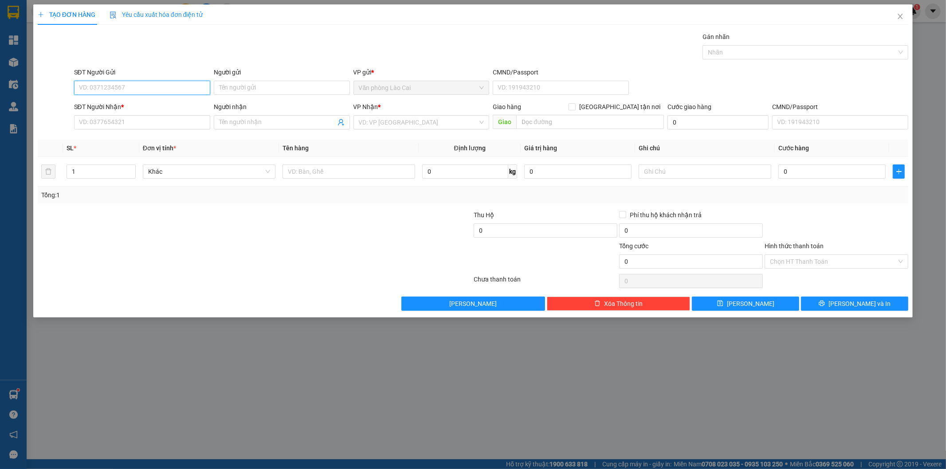
click at [155, 86] on input "SĐT Người Gửi" at bounding box center [142, 88] width 136 height 14
click at [141, 102] on div "0822935298" at bounding box center [142, 106] width 126 height 10
type input "0822935298"
type input "0976307586"
type input "[PERSON_NAME]"
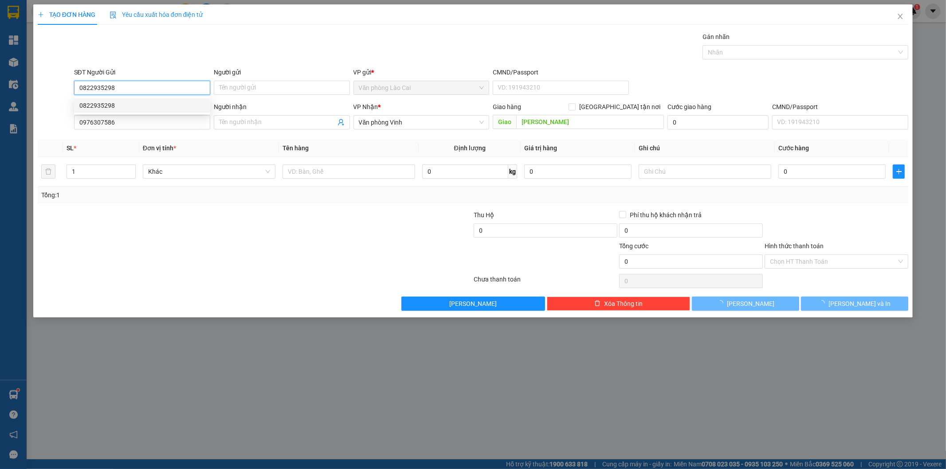
type input "50.000"
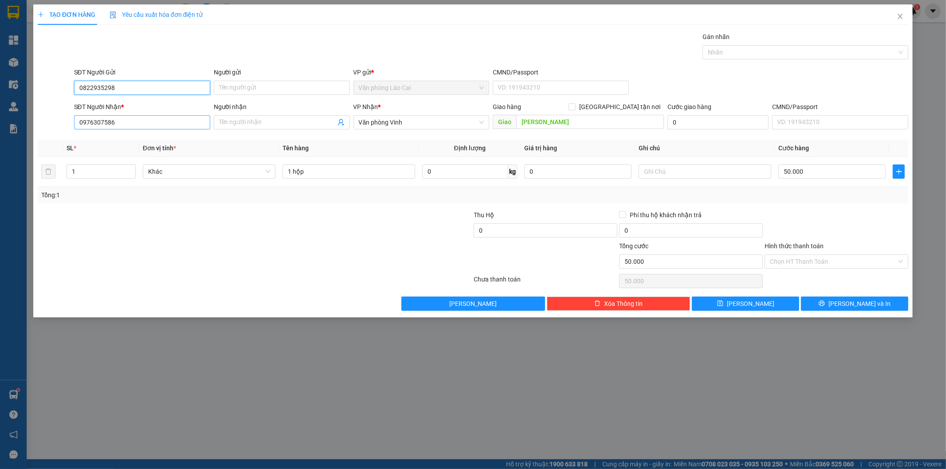
type input "0822935298"
drag, startPoint x: 137, startPoint y: 125, endPoint x: 0, endPoint y: 148, distance: 138.6
click at [0, 148] on div "TẠO ĐƠN HÀNG Yêu cầu xuất hóa đơn điện tử Transit Pickup Surcharge Ids Transit …" at bounding box center [473, 234] width 946 height 469
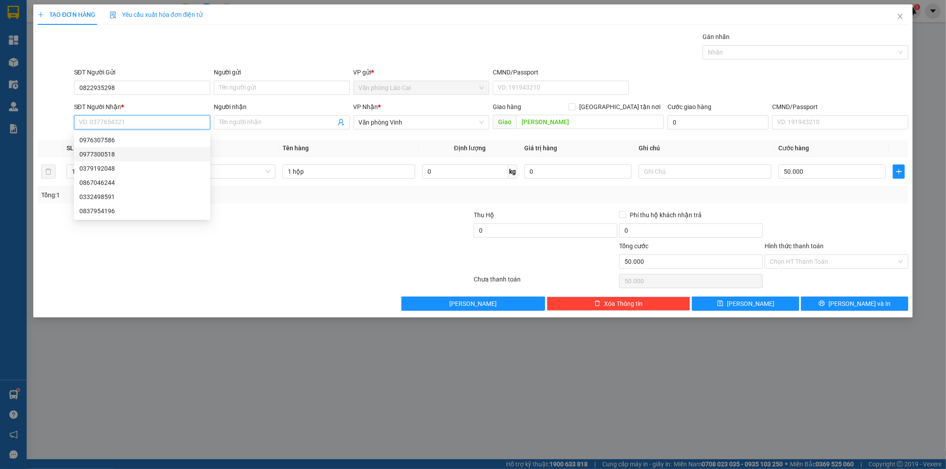
click at [125, 152] on div "0977300518" at bounding box center [142, 154] width 126 height 10
type input "0977300518"
type input "ht"
type input "4.050.000"
type input "40.000"
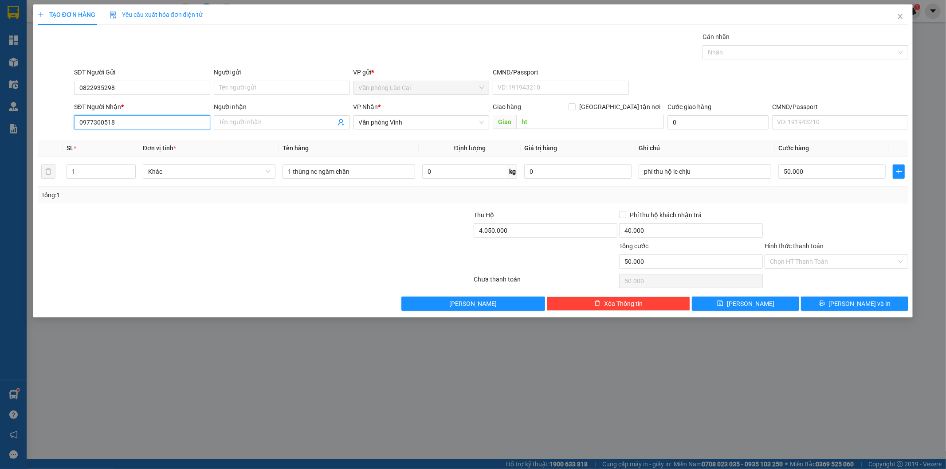
drag, startPoint x: 141, startPoint y: 122, endPoint x: 0, endPoint y: 121, distance: 140.6
click at [0, 121] on div "TẠO ĐƠN HÀNG Yêu cầu xuất hóa đơn điện tử Transit Pickup Surcharge Ids Transit …" at bounding box center [473, 234] width 946 height 469
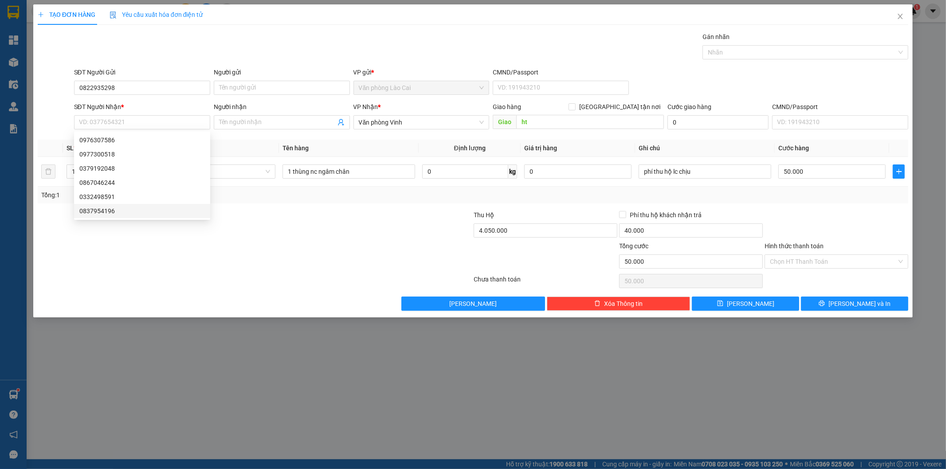
click at [275, 239] on div at bounding box center [182, 225] width 291 height 31
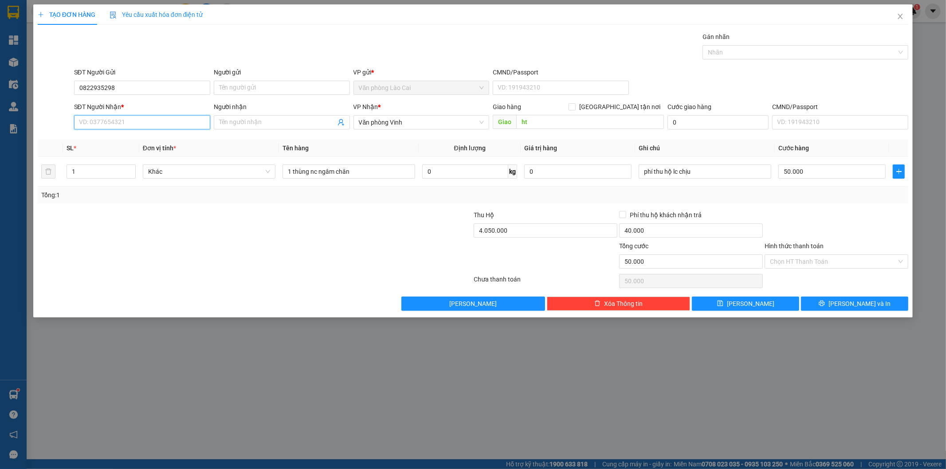
click at [161, 123] on input "SĐT Người Nhận *" at bounding box center [142, 122] width 136 height 14
type input "0824200741"
drag, startPoint x: 560, startPoint y: 114, endPoint x: 555, endPoint y: 116, distance: 6.4
click at [555, 116] on div "Giao hàng [GEOGRAPHIC_DATA] tận nơi Giao ht" at bounding box center [578, 117] width 171 height 31
click at [550, 123] on input "ht" at bounding box center [590, 122] width 148 height 14
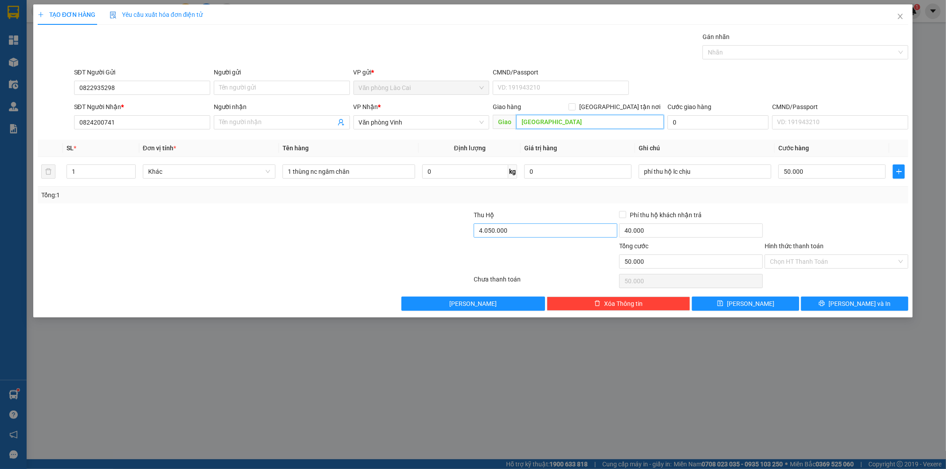
type input "[GEOGRAPHIC_DATA]"
click at [516, 233] on input "4.050.000" at bounding box center [546, 231] width 144 height 14
type input "0"
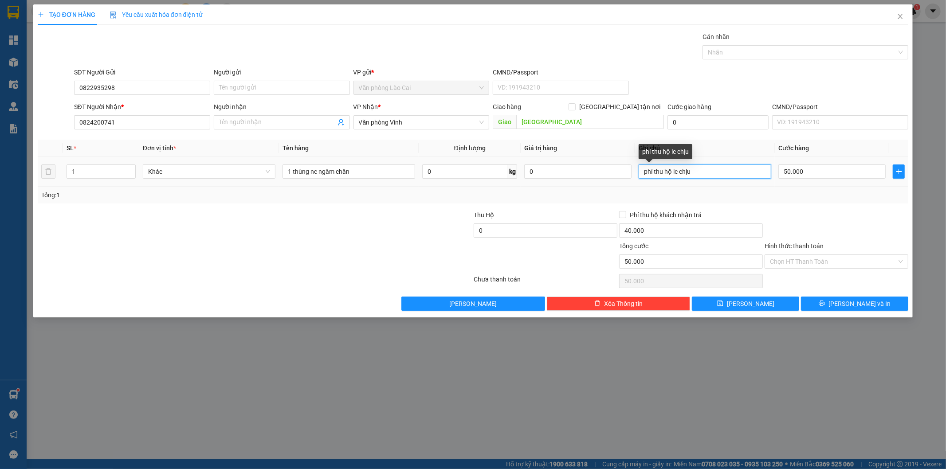
click at [698, 169] on input "phí thu hộ lc chịu" at bounding box center [705, 172] width 133 height 14
drag, startPoint x: 698, startPoint y: 169, endPoint x: 517, endPoint y: 166, distance: 181.0
click at [517, 166] on tr "1 Khác 1 thùng nc ngâm chân 0 kg 0 phí thu hộ lc chịu 50.000" at bounding box center [473, 172] width 871 height 30
click at [650, 227] on input "40.000" at bounding box center [691, 231] width 144 height 14
type input "0"
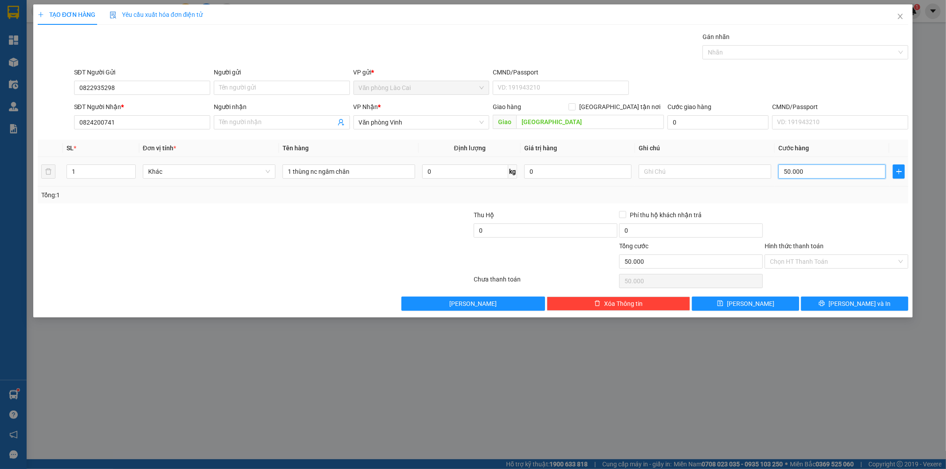
click at [813, 170] on input "50.000" at bounding box center [832, 172] width 107 height 14
type input "8"
type input "80"
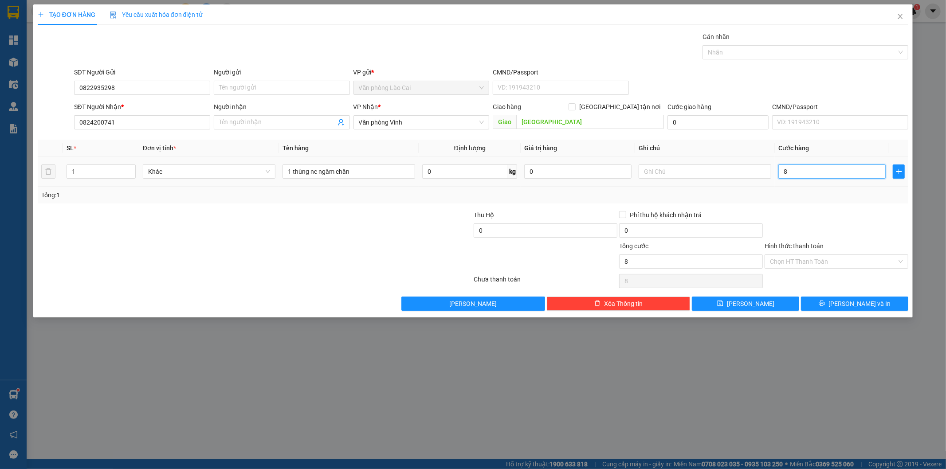
type input "80"
type input "80.000"
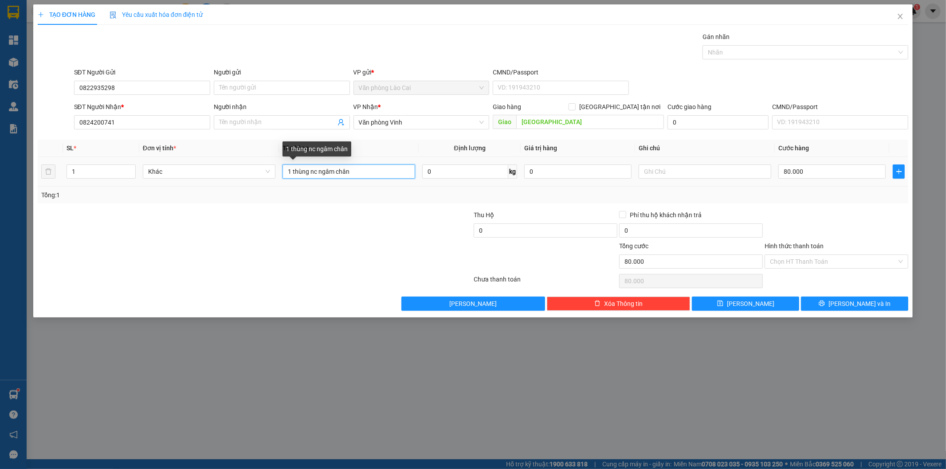
click at [291, 172] on input "1 thùng nc ngâm chân" at bounding box center [349, 172] width 133 height 14
type input "1 liền 2 thùng nc ngâm chân"
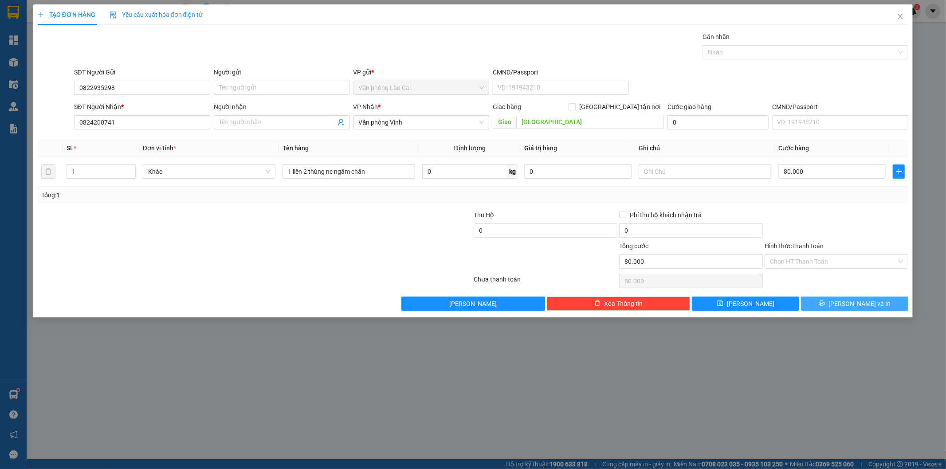
click at [858, 299] on span "[PERSON_NAME] và In" at bounding box center [860, 304] width 62 height 10
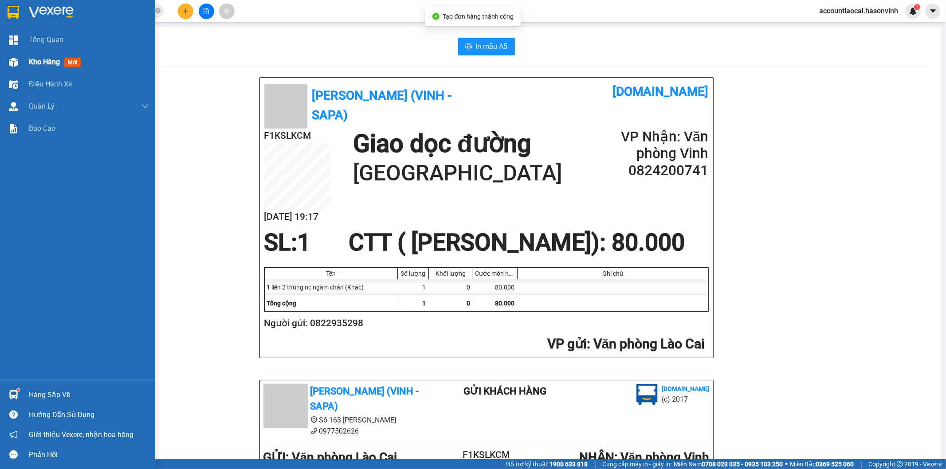
click at [29, 63] on span "Kho hàng" at bounding box center [44, 62] width 31 height 8
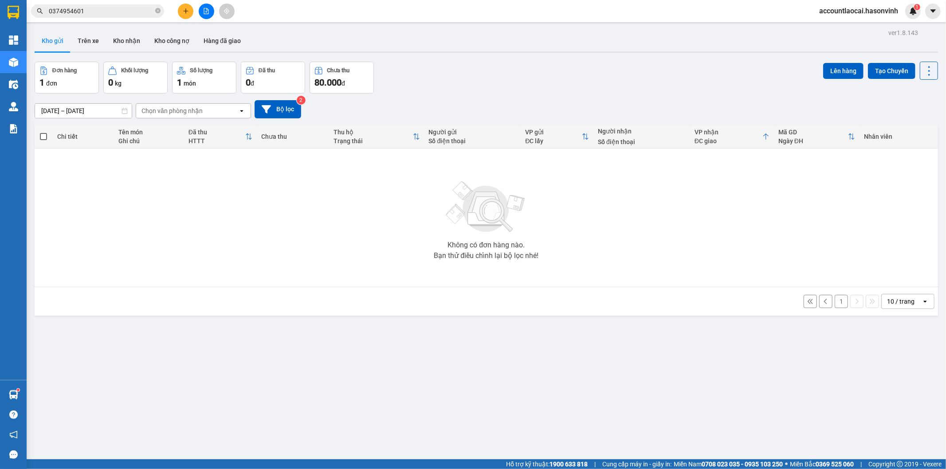
click at [836, 300] on button "1" at bounding box center [841, 301] width 13 height 13
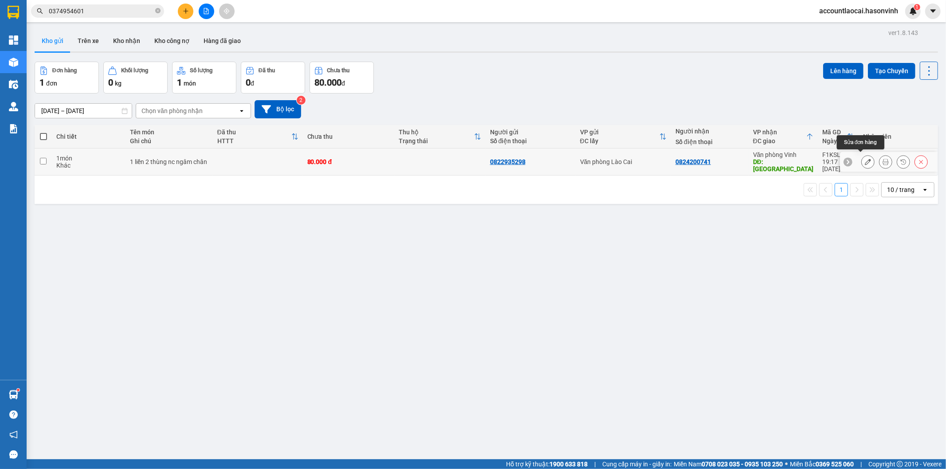
click at [865, 159] on icon at bounding box center [868, 162] width 6 height 6
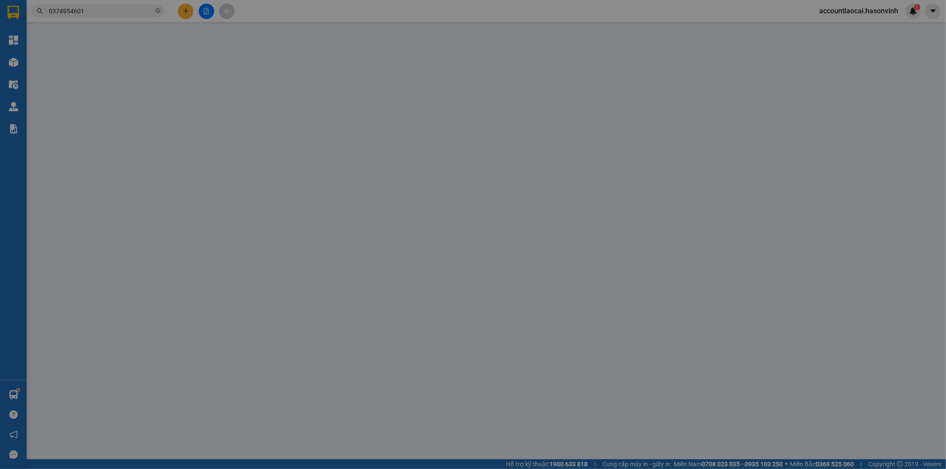
type input "0822935298"
type input "0824200741"
type input "[GEOGRAPHIC_DATA]"
type input "80.000"
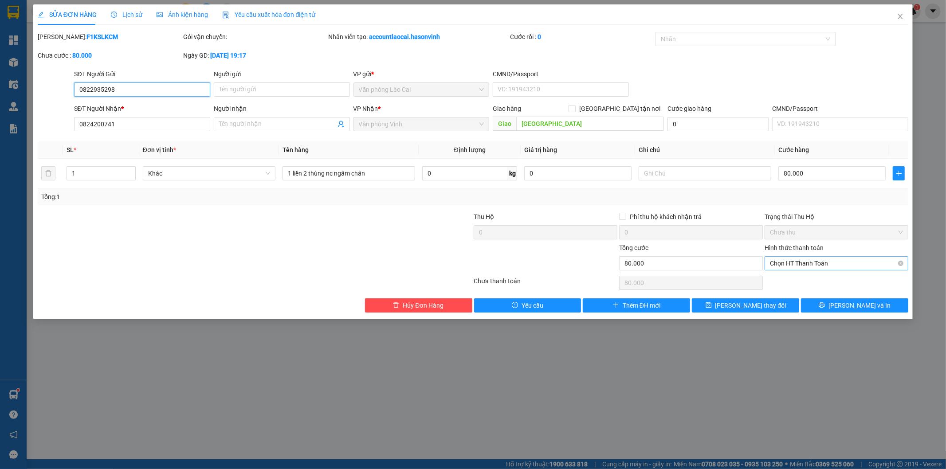
click at [803, 259] on span "Chọn HT Thanh Toán" at bounding box center [836, 263] width 133 height 13
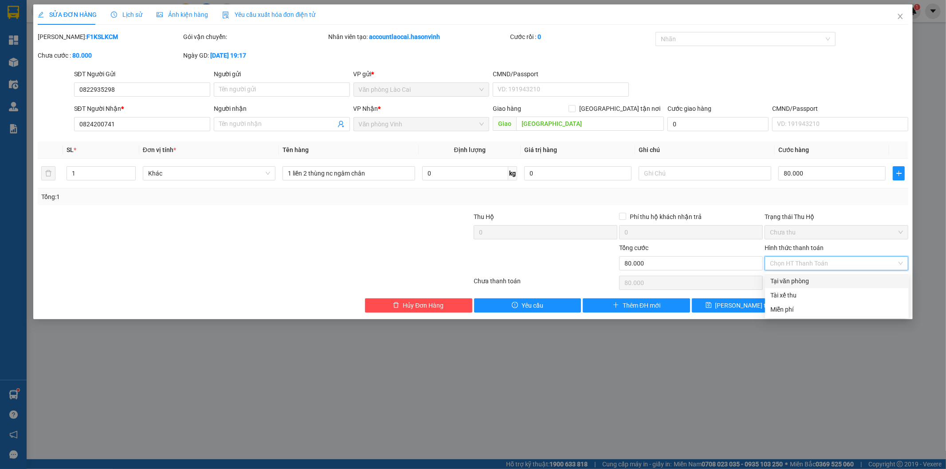
click at [797, 282] on div "Tại văn phòng" at bounding box center [837, 281] width 133 height 10
type input "0"
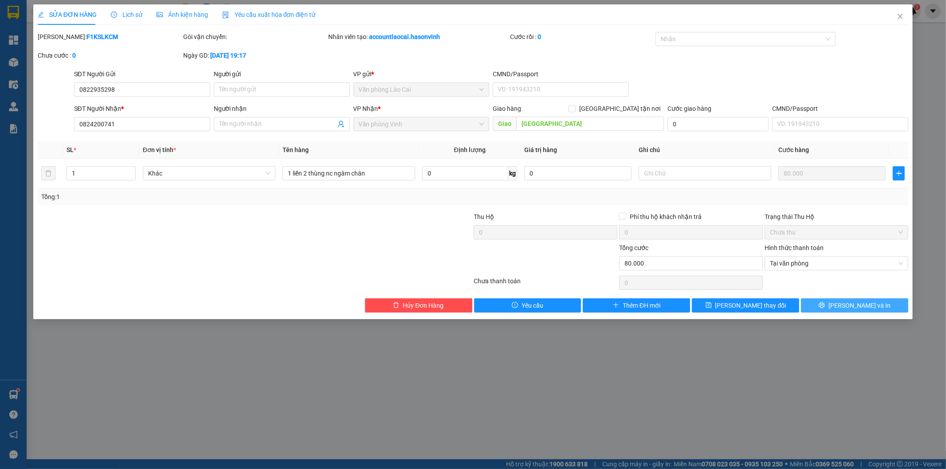
click at [837, 311] on button "[PERSON_NAME] và In" at bounding box center [854, 306] width 107 height 14
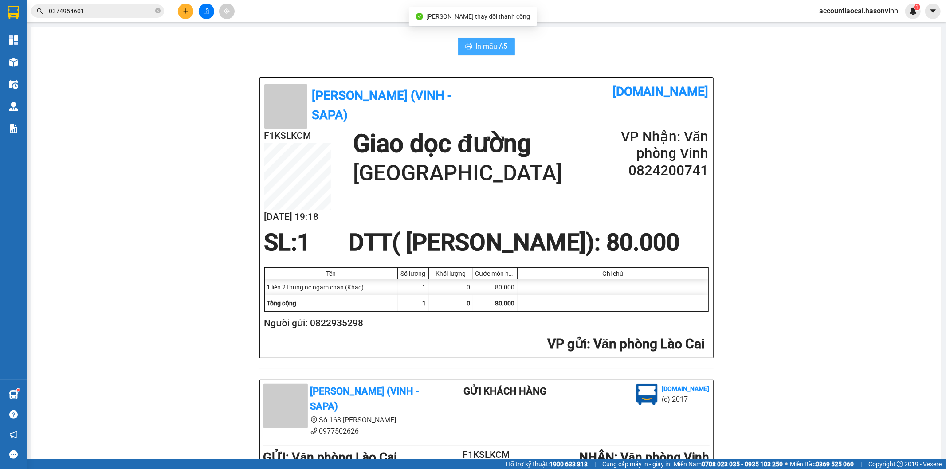
drag, startPoint x: 473, startPoint y: 38, endPoint x: 458, endPoint y: 46, distance: 17.3
click at [473, 39] on button "In mẫu A5" at bounding box center [486, 47] width 57 height 18
click at [187, 11] on icon "plus" at bounding box center [185, 11] width 5 height 0
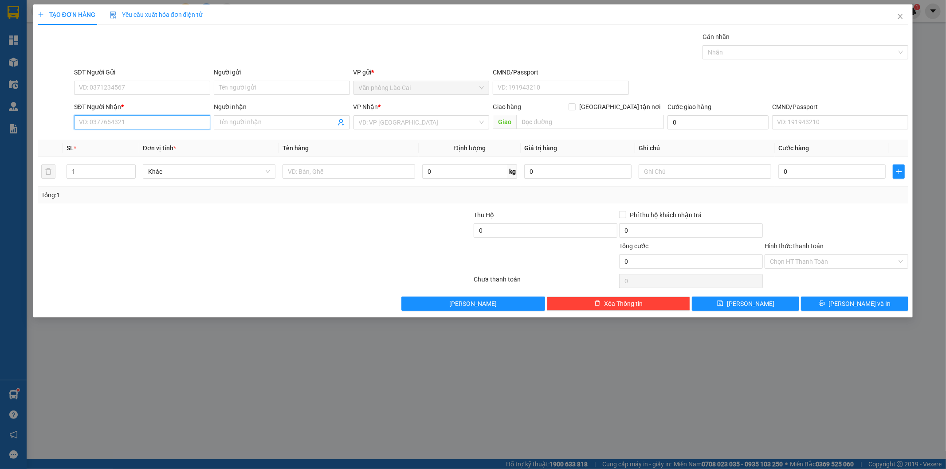
click at [176, 125] on input "SĐT Người Nhận *" at bounding box center [142, 122] width 136 height 14
type input "0355820862"
click at [173, 89] on input "SĐT Người Gửi" at bounding box center [142, 88] width 136 height 14
type input "0377650223"
click at [124, 267] on div at bounding box center [182, 256] width 291 height 31
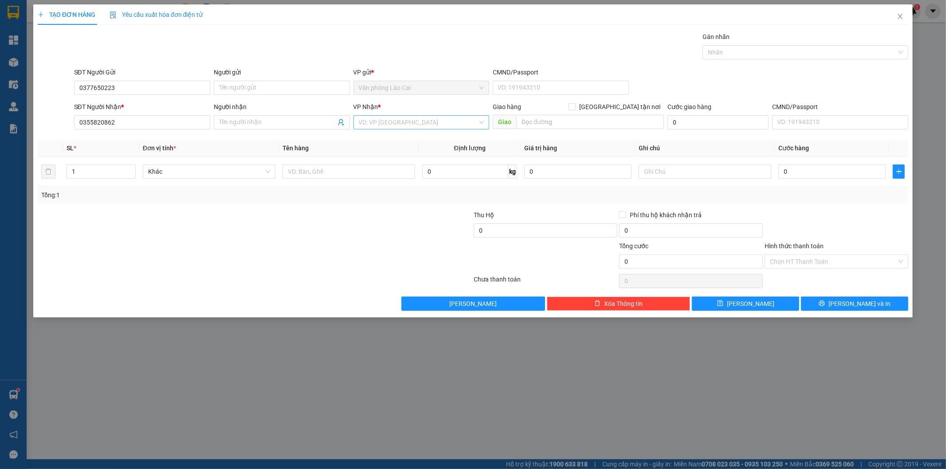
click at [424, 122] on input "search" at bounding box center [418, 122] width 119 height 13
click at [409, 139] on div "Văn phòng Vinh" at bounding box center [422, 140] width 126 height 10
click at [548, 122] on input "text" at bounding box center [590, 122] width 148 height 14
type input "dốc chó"
click at [325, 172] on input "text" at bounding box center [349, 172] width 133 height 14
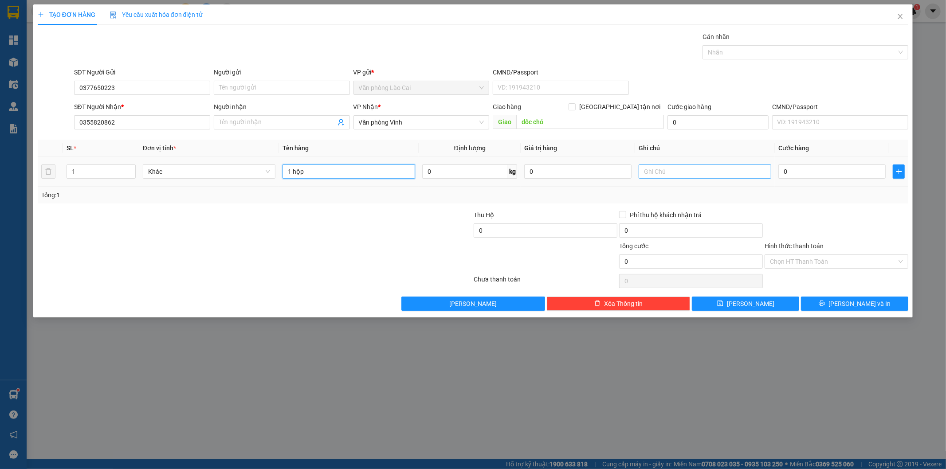
type input "1 hộp"
click at [719, 173] on input "text" at bounding box center [705, 172] width 133 height 14
type input "lh trc"
click at [812, 169] on input "0" at bounding box center [832, 172] width 107 height 14
type input "5"
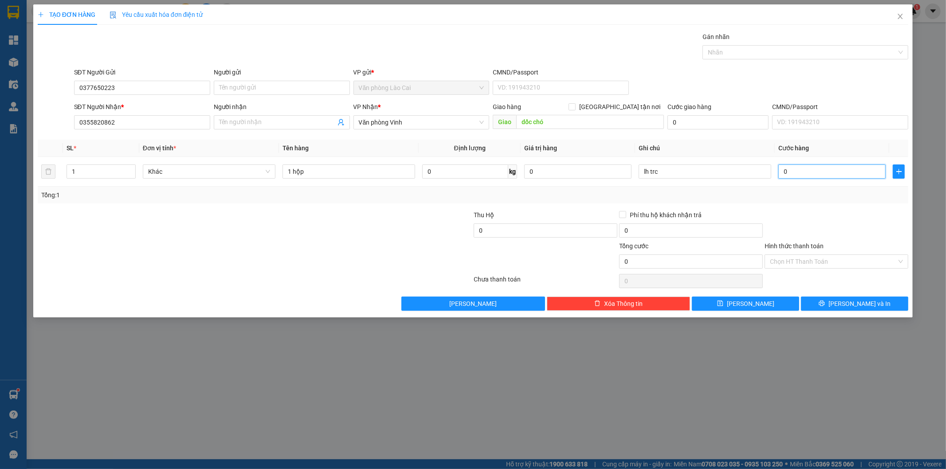
type input "5"
type input "50"
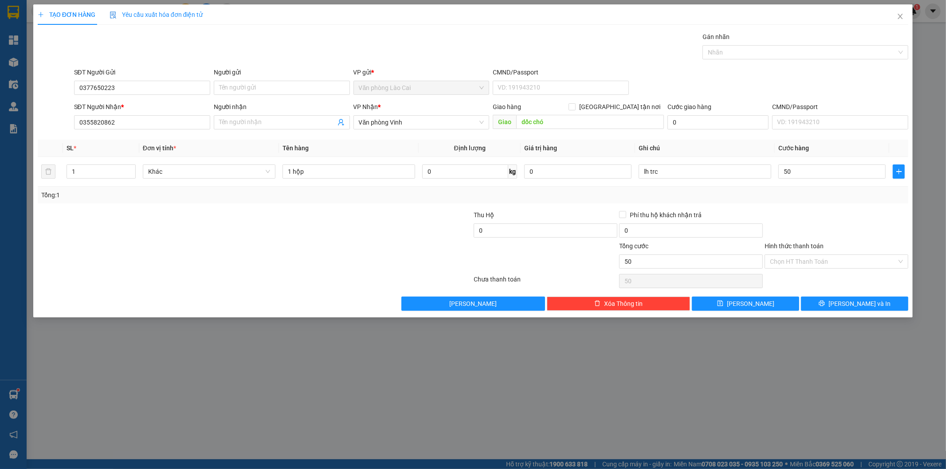
type input "50.000"
click at [792, 204] on div "Transit Pickup Surcharge Ids Transit Deliver Surcharge Ids Transit Deliver Surc…" at bounding box center [473, 171] width 871 height 279
click at [826, 300] on button "[PERSON_NAME] và In" at bounding box center [854, 304] width 107 height 14
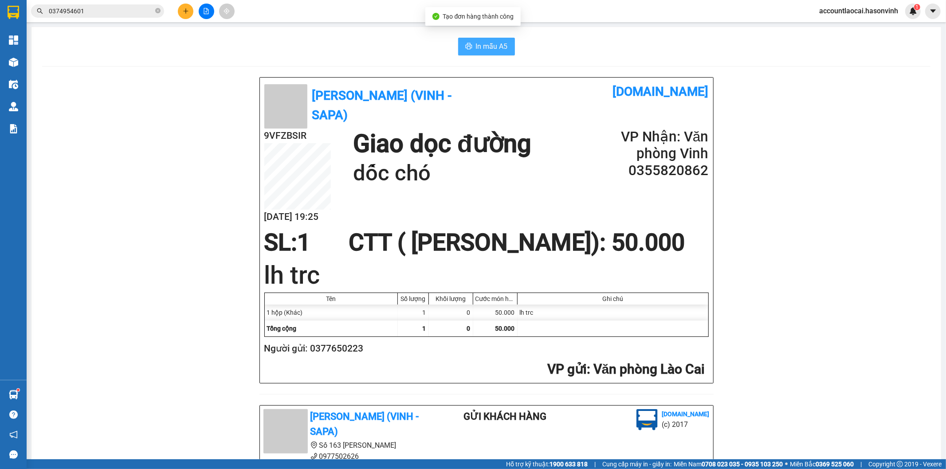
click at [466, 47] on icon "printer" at bounding box center [468, 46] width 7 height 6
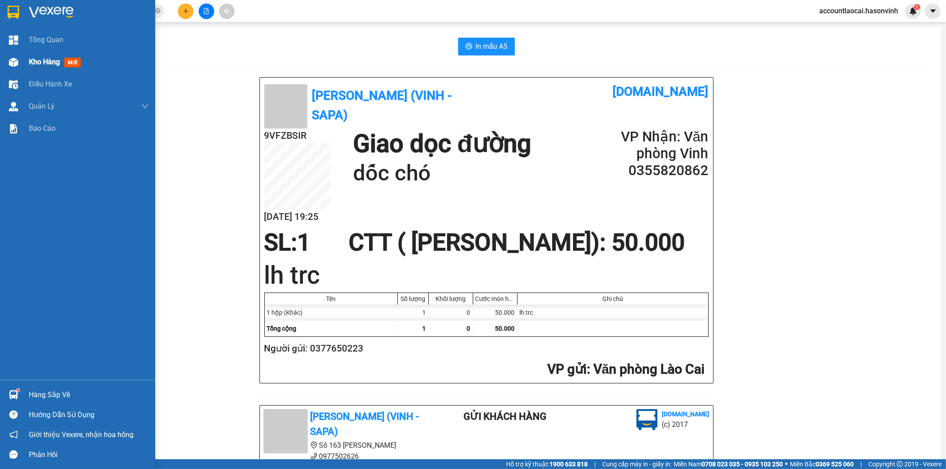
click at [43, 59] on span "Kho hàng" at bounding box center [44, 62] width 31 height 8
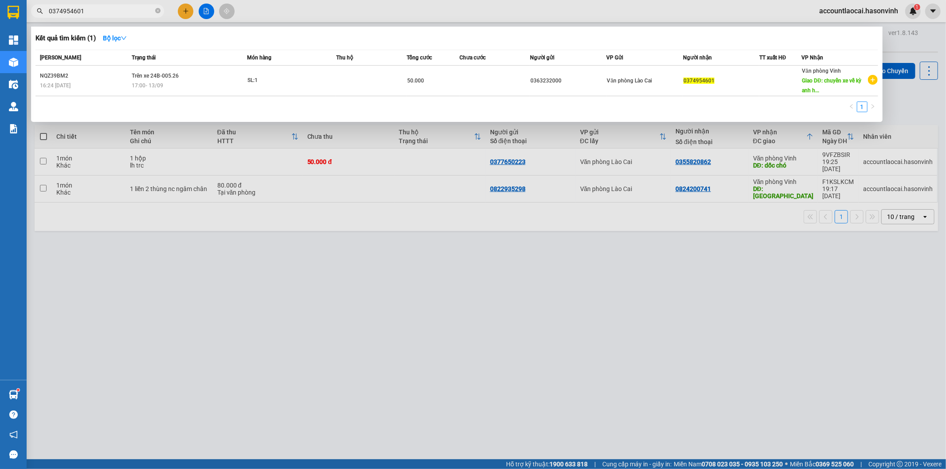
drag, startPoint x: 100, startPoint y: 10, endPoint x: 0, endPoint y: 11, distance: 100.3
click at [0, 11] on section "Kết quả tìm kiếm ( 1 ) Bộ lọc Mã ĐH Trạng thái Món hàng Thu hộ Tổng cước Chưa c…" at bounding box center [473, 234] width 946 height 469
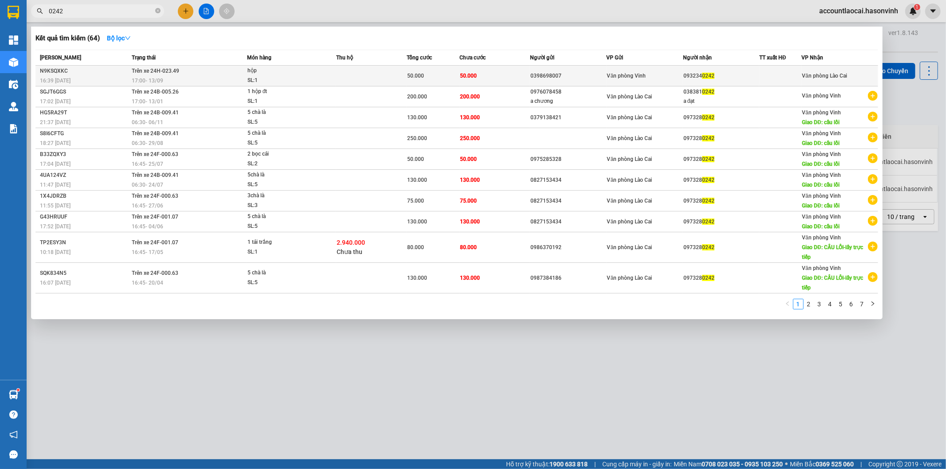
type input "0242"
click at [575, 76] on div "0398698007" at bounding box center [568, 75] width 75 height 9
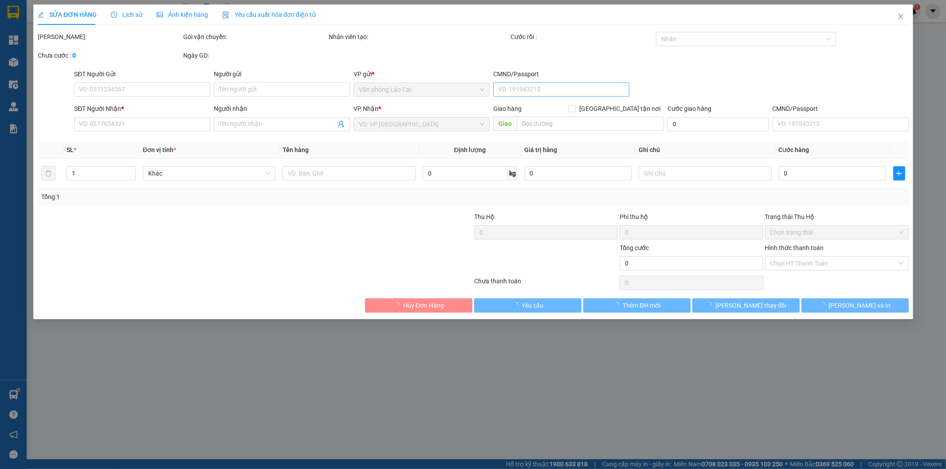
type input "0398698007"
type input "0932340242"
type input "50.000"
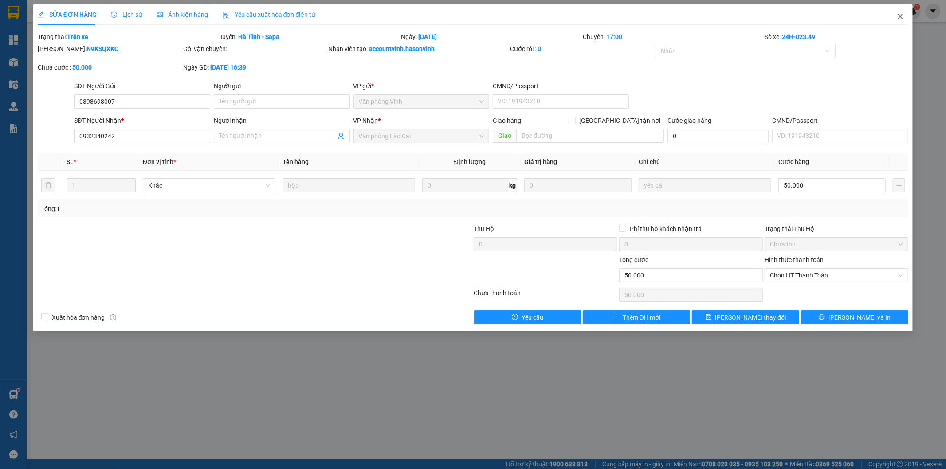
click at [902, 16] on icon "close" at bounding box center [900, 16] width 7 height 7
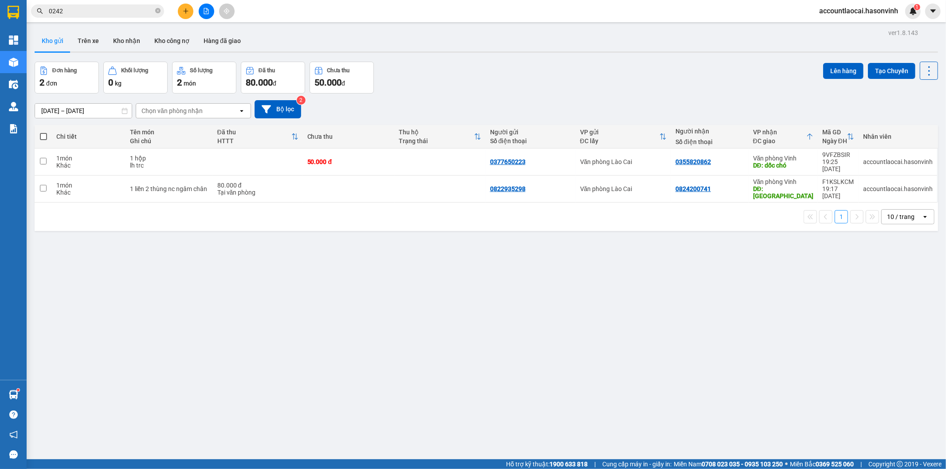
click at [255, 264] on div "ver 1.8.143 Kho gửi Trên xe Kho nhận Kho công nợ Hàng đã giao Đơn hàng 2 đơn Kh…" at bounding box center [486, 261] width 911 height 469
click at [210, 10] on button at bounding box center [207, 12] width 16 height 16
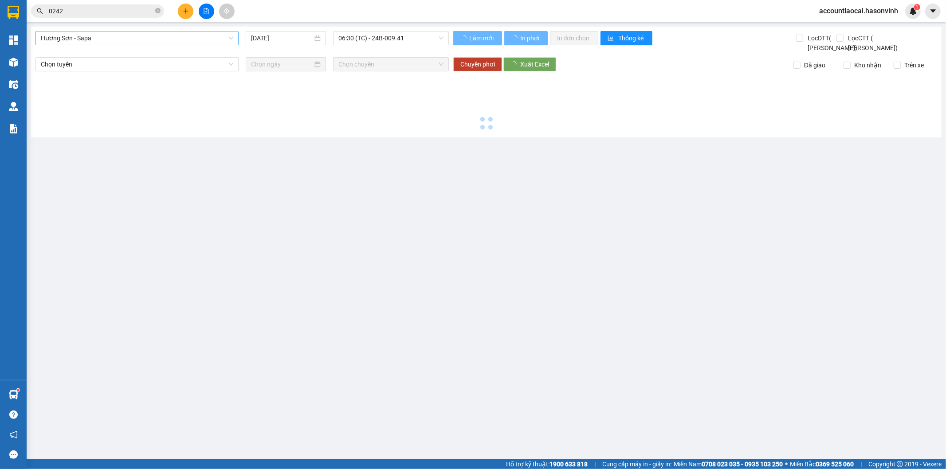
type input "[DATE]"
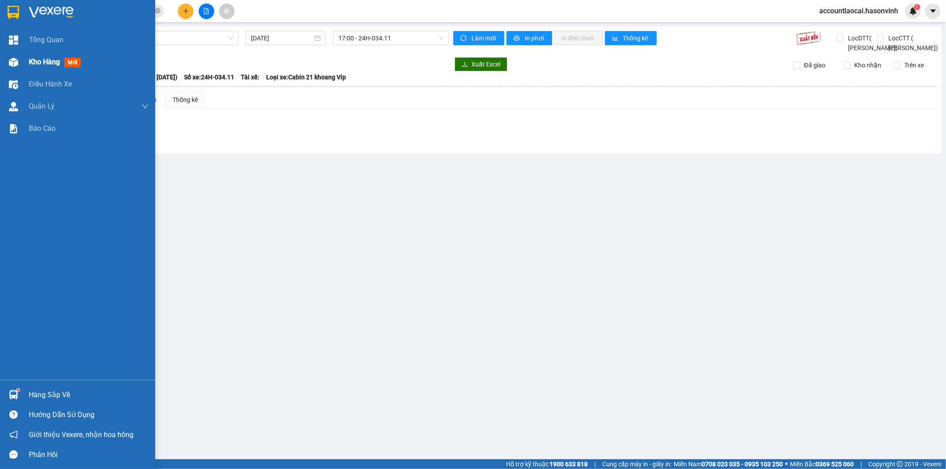
click at [20, 63] on div at bounding box center [14, 63] width 16 height 16
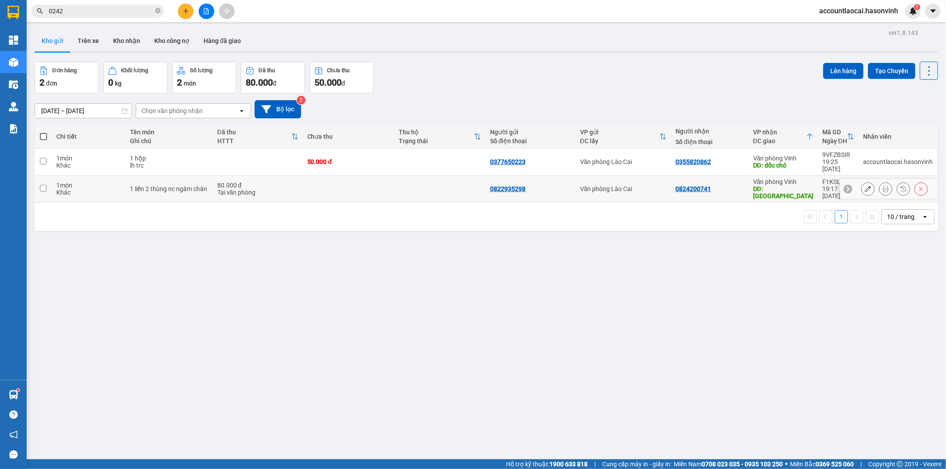
click at [377, 181] on td at bounding box center [348, 189] width 91 height 27
checkbox input "true"
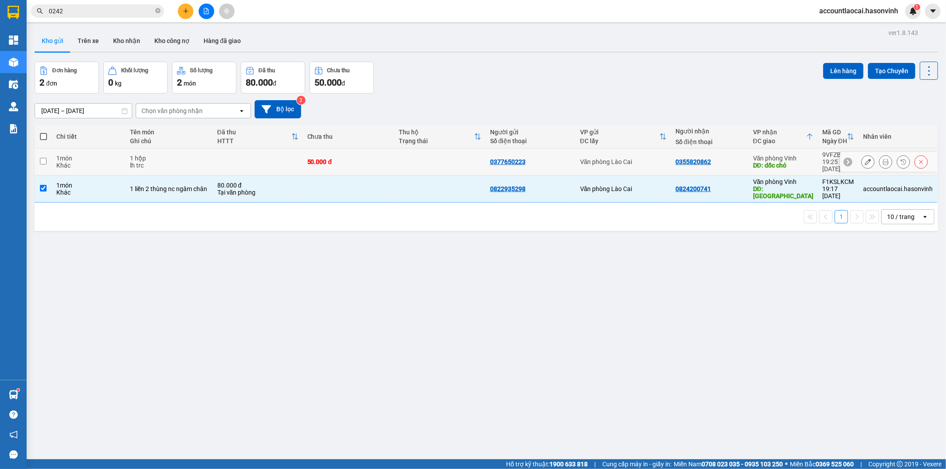
click at [389, 162] on td "50.000 đ" at bounding box center [348, 162] width 91 height 27
checkbox input "true"
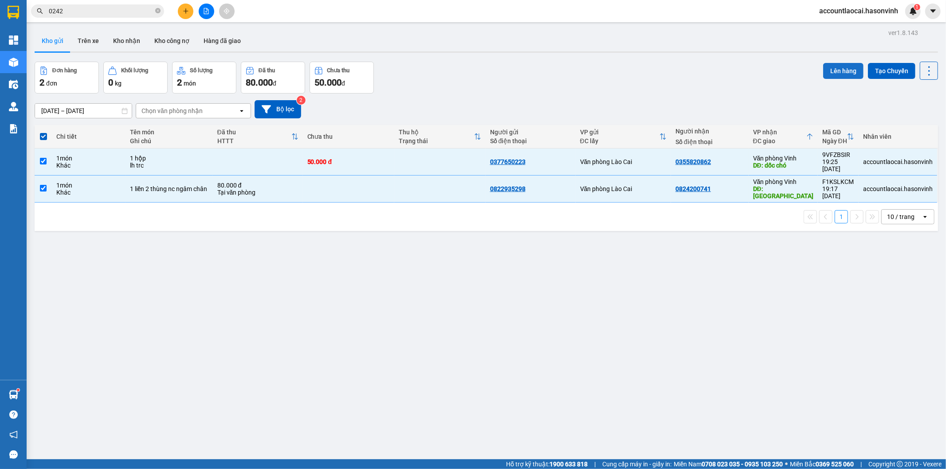
click at [838, 70] on button "Lên hàng" at bounding box center [843, 71] width 40 height 16
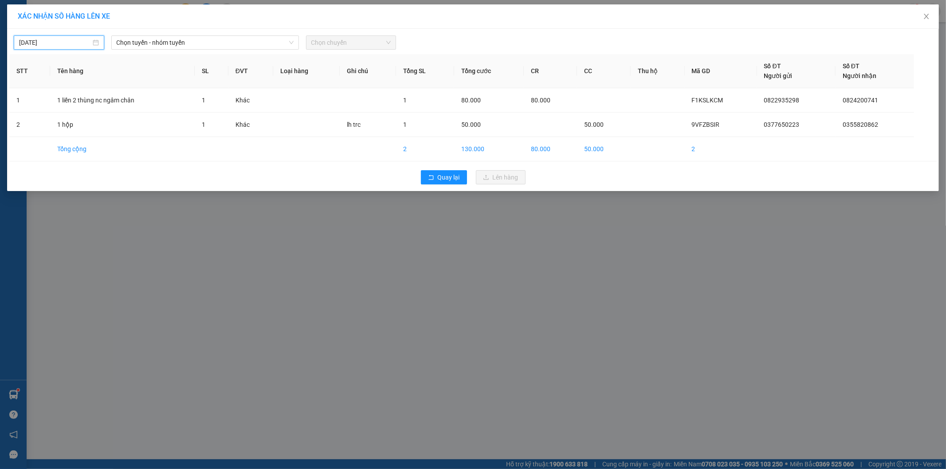
click at [44, 42] on input "[DATE]" at bounding box center [55, 43] width 72 height 10
click at [28, 118] on div "14" at bounding box center [27, 120] width 11 height 11
type input "[DATE]"
click at [192, 47] on span "Chọn tuyến - nhóm tuyến" at bounding box center [205, 42] width 177 height 13
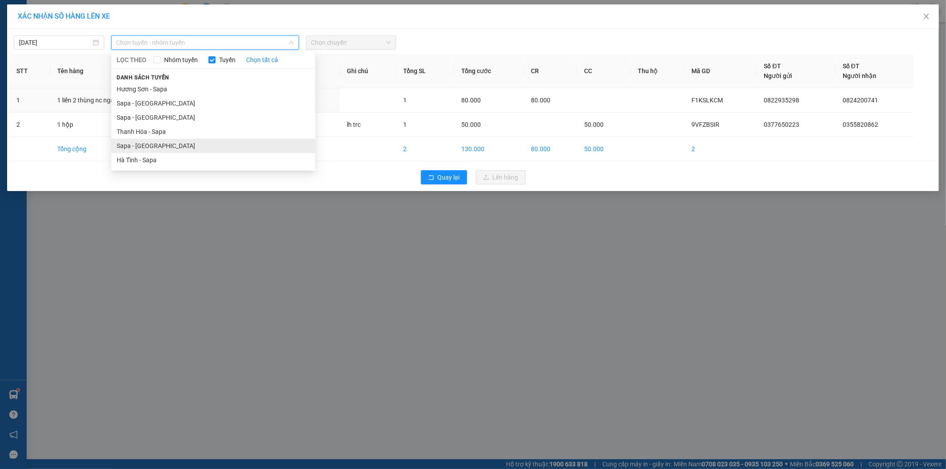
click at [146, 145] on li "Sapa - [GEOGRAPHIC_DATA]" at bounding box center [213, 146] width 204 height 14
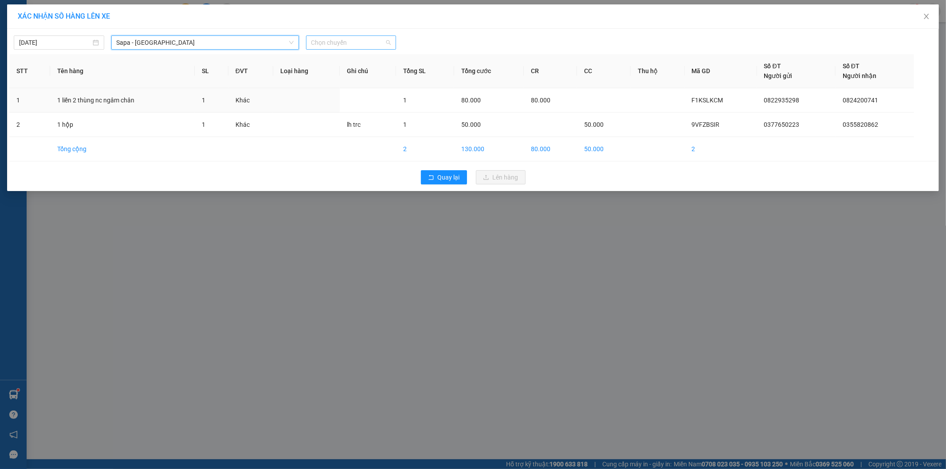
click at [367, 40] on span "Chọn chuyến" at bounding box center [351, 42] width 80 height 13
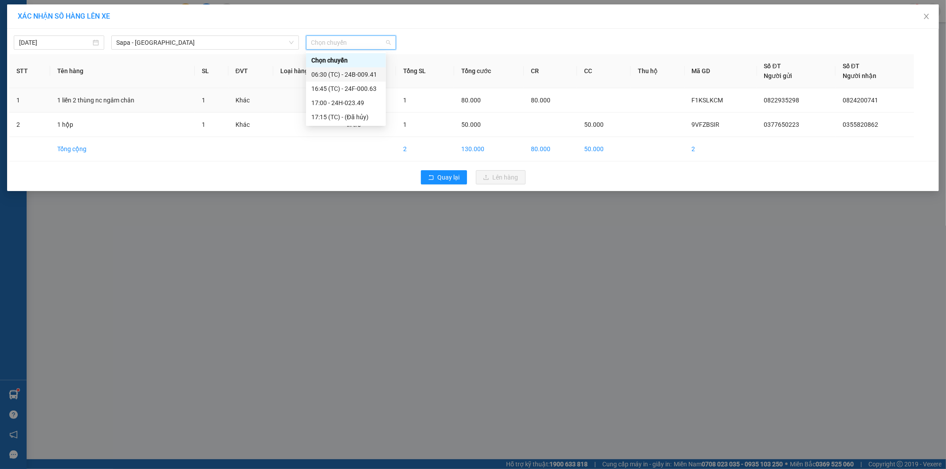
click at [370, 76] on div "06:30 (TC) - 24B-009.41" at bounding box center [345, 75] width 69 height 10
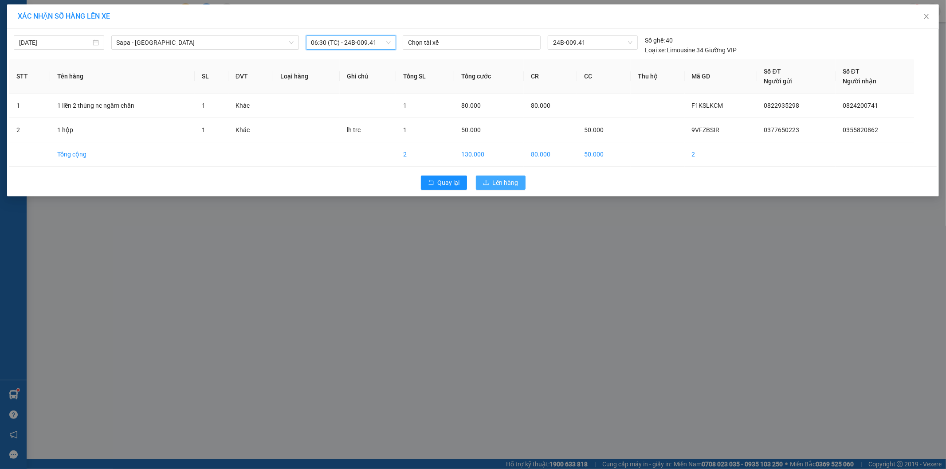
click at [517, 180] on span "Lên hàng" at bounding box center [506, 183] width 26 height 10
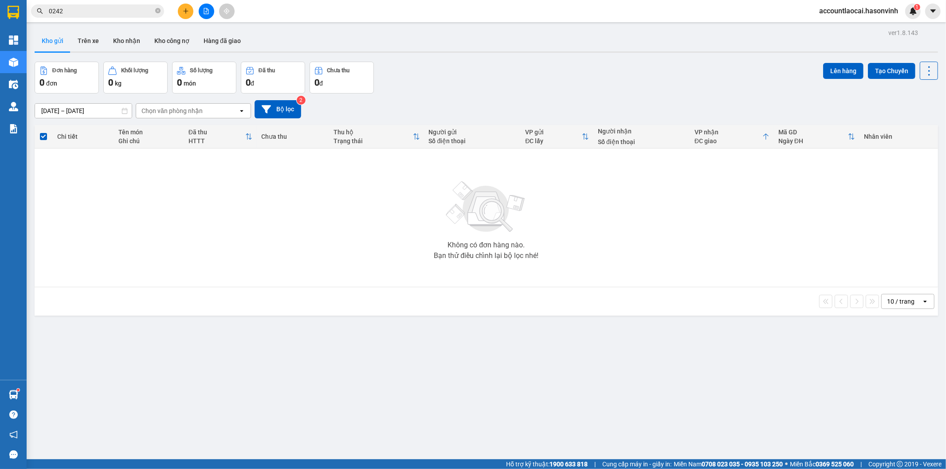
click at [207, 10] on icon "file-add" at bounding box center [206, 11] width 5 height 6
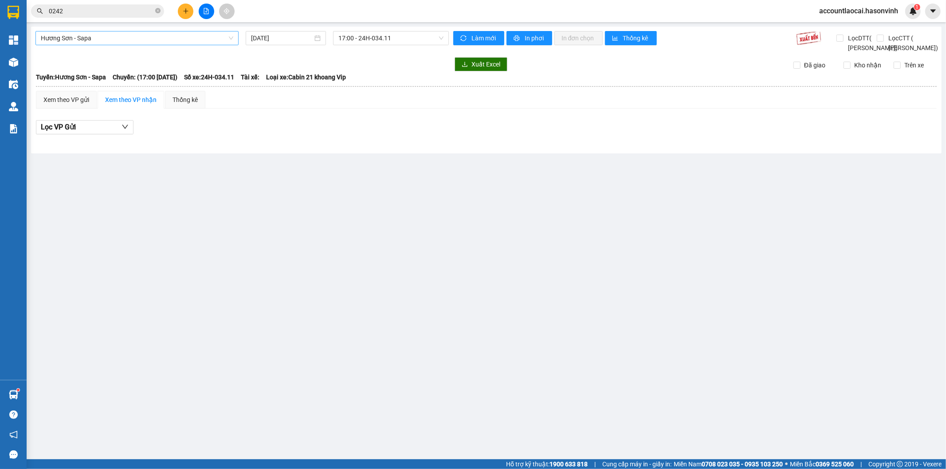
click at [88, 40] on span "Hương Sơn - Sapa" at bounding box center [137, 37] width 193 height 13
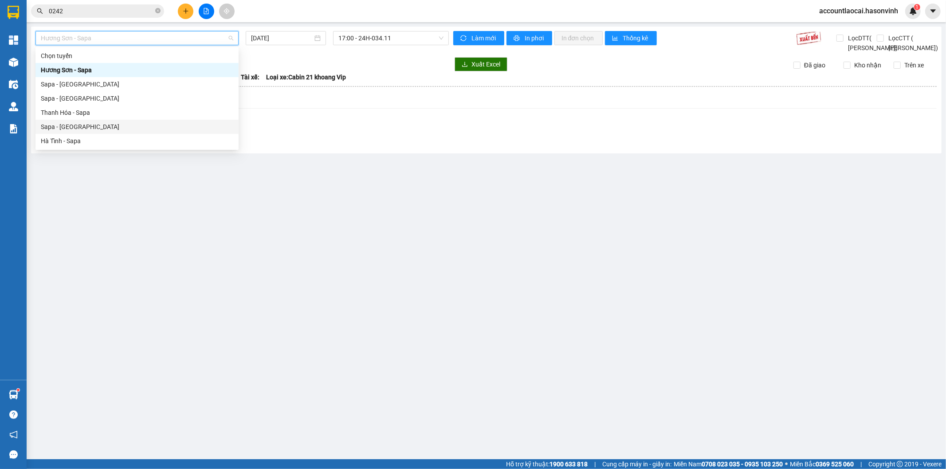
click at [68, 127] on div "Sapa - [GEOGRAPHIC_DATA]" at bounding box center [137, 127] width 193 height 10
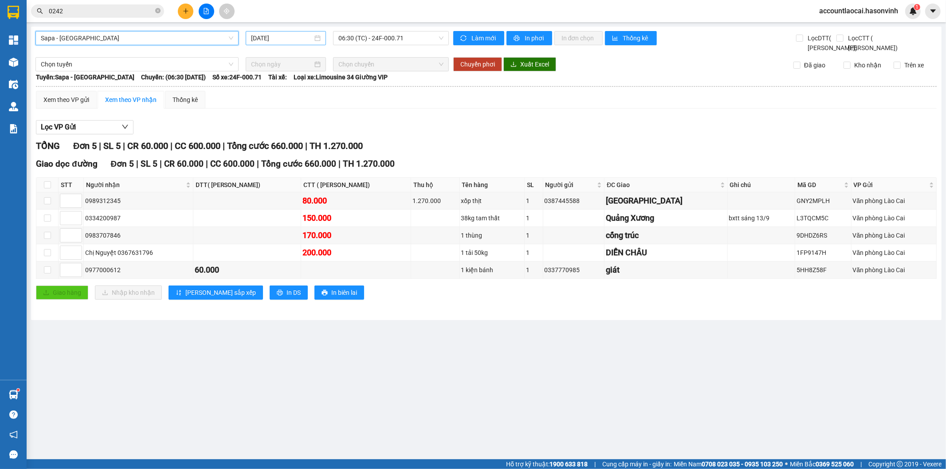
click at [267, 36] on input "[DATE]" at bounding box center [282, 38] width 62 height 10
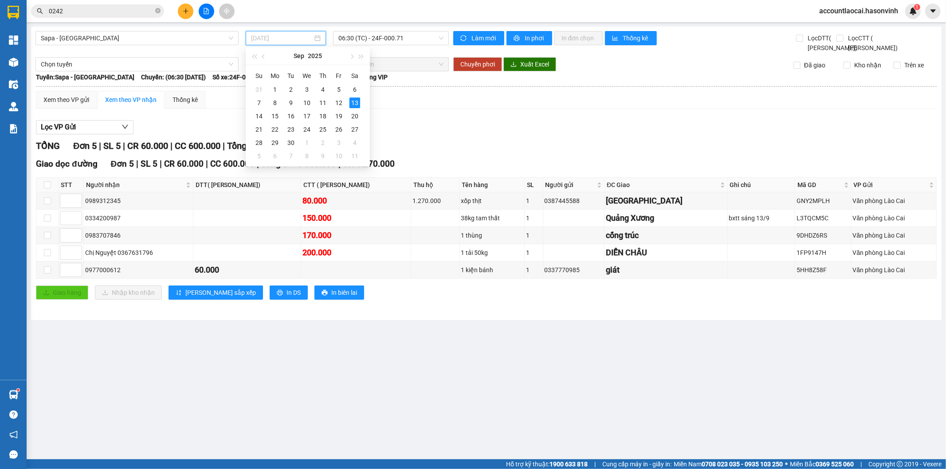
type input "[DATE]"
click at [396, 36] on span "06:30 (TC) - 24F-000.71" at bounding box center [390, 37] width 105 height 13
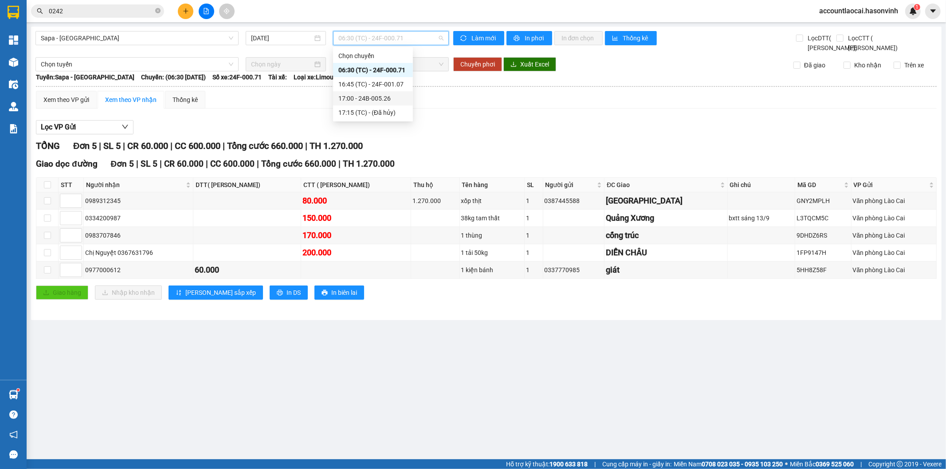
click at [388, 97] on div "17:00 - 24B-005.26" at bounding box center [372, 99] width 69 height 10
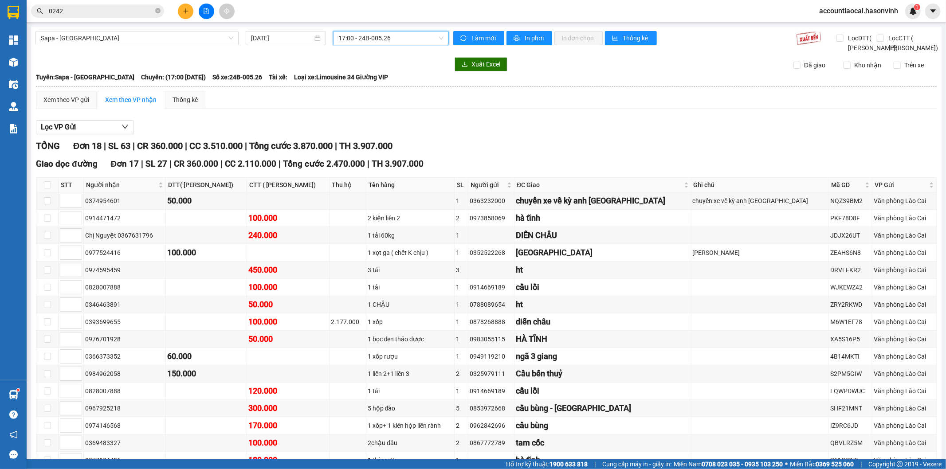
click at [392, 35] on span "17:00 - 24B-005.26" at bounding box center [390, 37] width 105 height 13
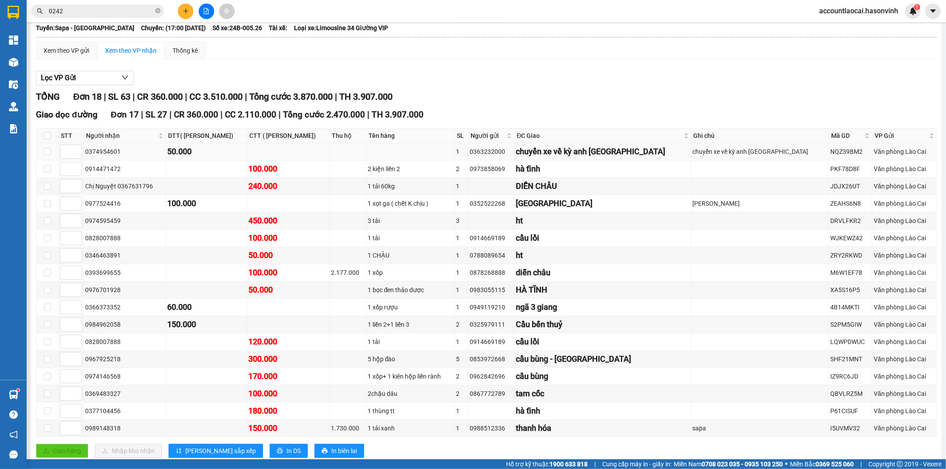
drag, startPoint x: 131, startPoint y: 163, endPoint x: 86, endPoint y: 162, distance: 45.7
click at [86, 157] on div "0374954601" at bounding box center [124, 152] width 79 height 10
copy div "0374954601"
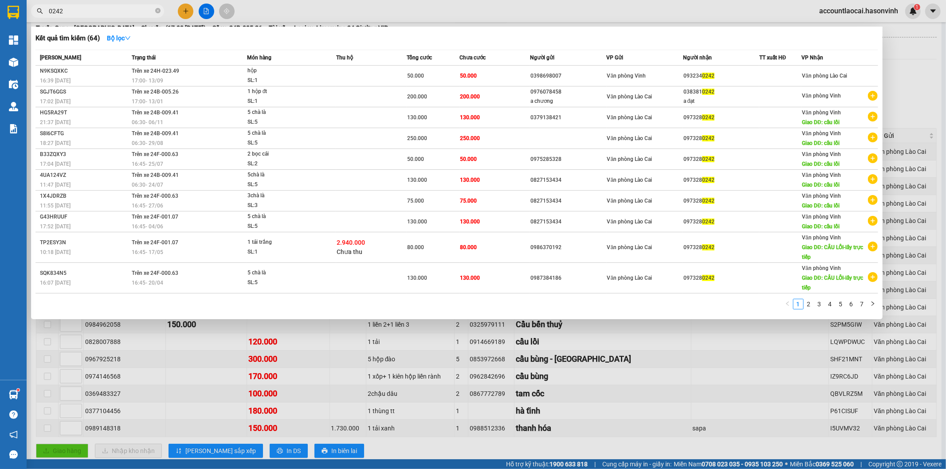
drag, startPoint x: 80, startPoint y: 10, endPoint x: 12, endPoint y: 4, distance: 68.1
click at [13, 4] on section "Kết quả tìm kiếm ( 64 ) Bộ lọc Mã ĐH Trạng thái Món hàng Thu hộ Tổng cước Chưa …" at bounding box center [473, 234] width 946 height 469
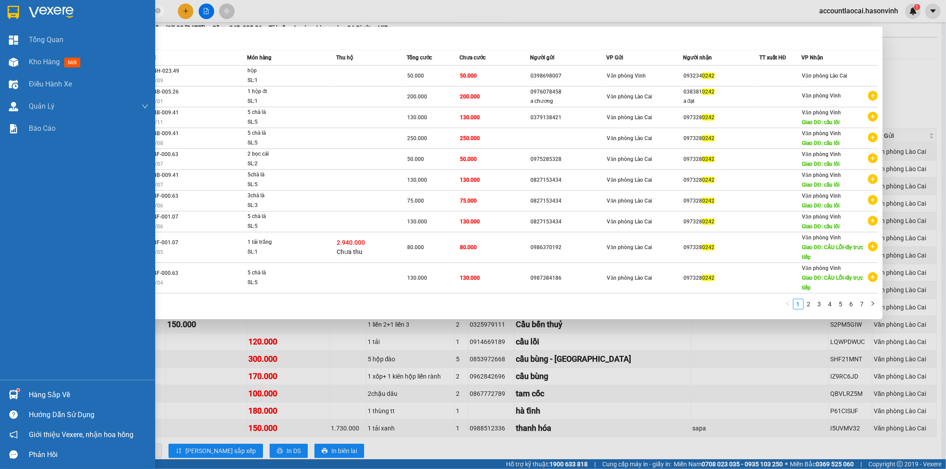
paste input "374954601"
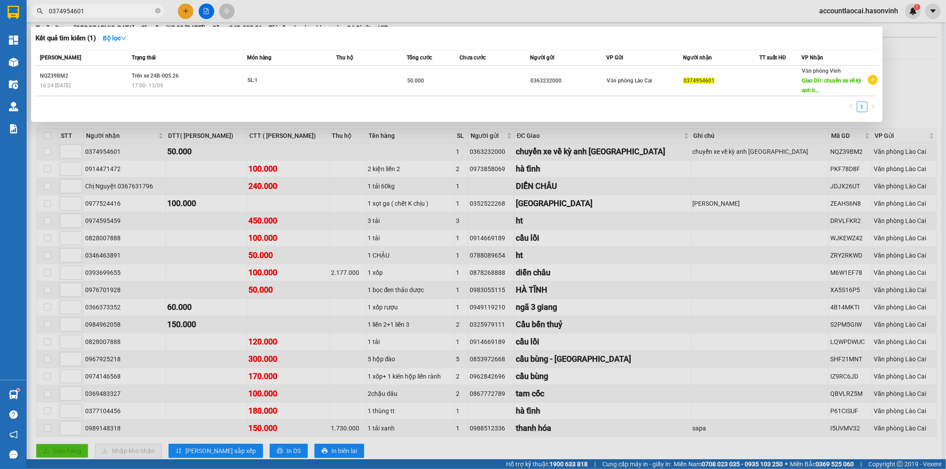
click at [735, 315] on div at bounding box center [473, 234] width 946 height 469
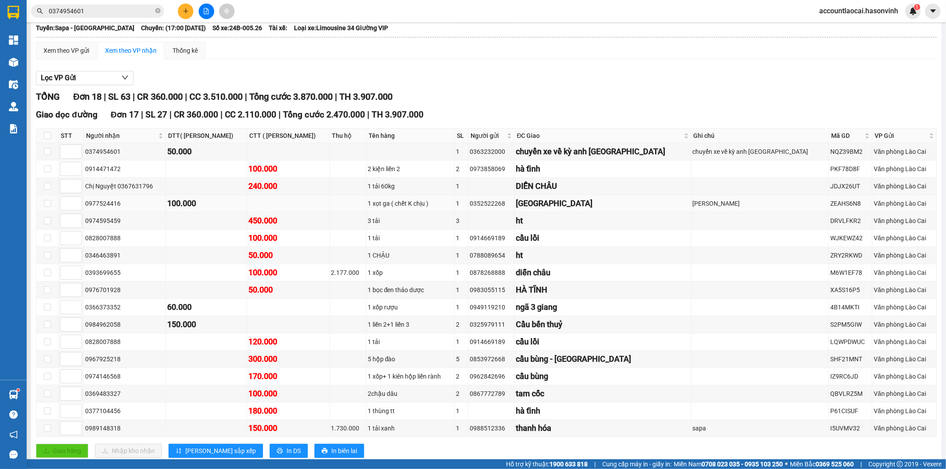
drag, startPoint x: 125, startPoint y: 215, endPoint x: 85, endPoint y: 216, distance: 39.9
click at [85, 208] on div "0977524416" at bounding box center [124, 204] width 79 height 10
copy div "0977524416"
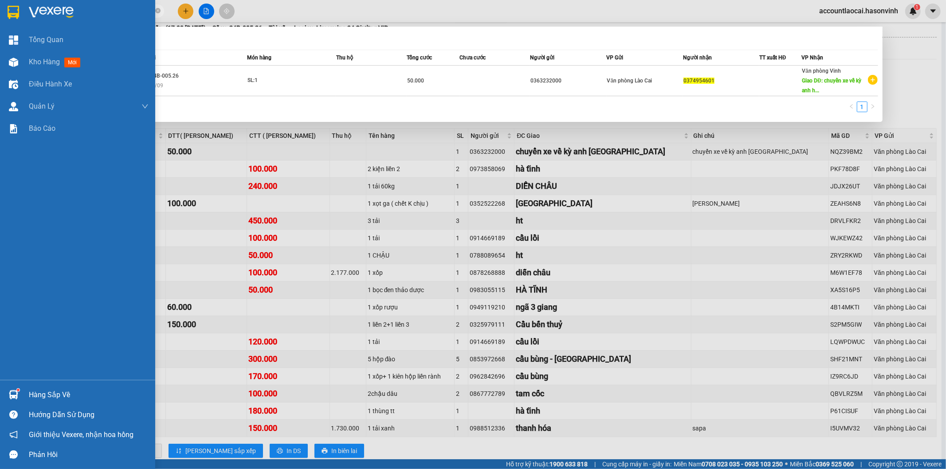
drag, startPoint x: 96, startPoint y: 12, endPoint x: 0, endPoint y: 12, distance: 95.8
click at [0, 12] on section "Kết quả tìm kiếm ( 1 ) Bộ lọc Mã ĐH Trạng thái Món hàng Thu hộ Tổng cước Chưa c…" at bounding box center [473, 234] width 946 height 469
paste input "977524416"
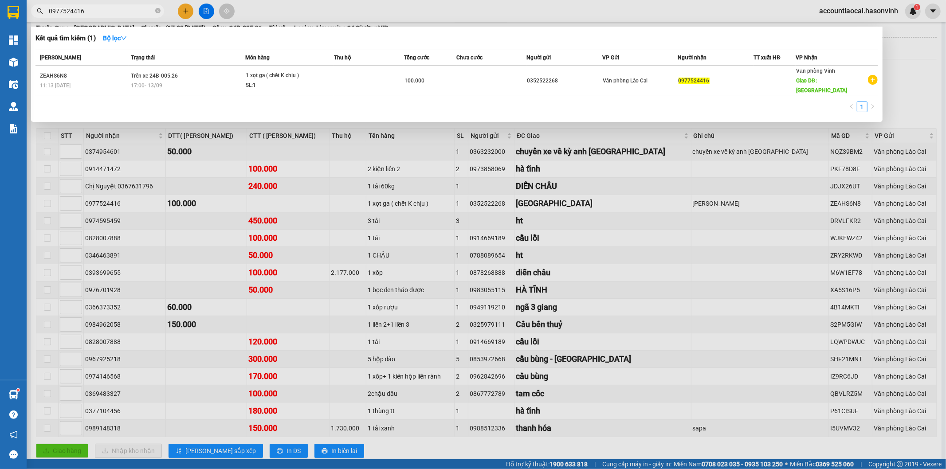
click at [700, 261] on div at bounding box center [473, 234] width 946 height 469
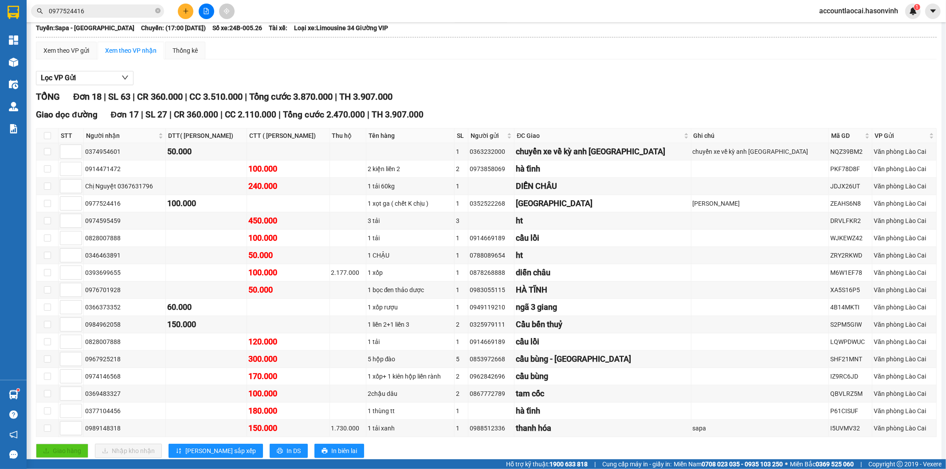
scroll to position [0, 0]
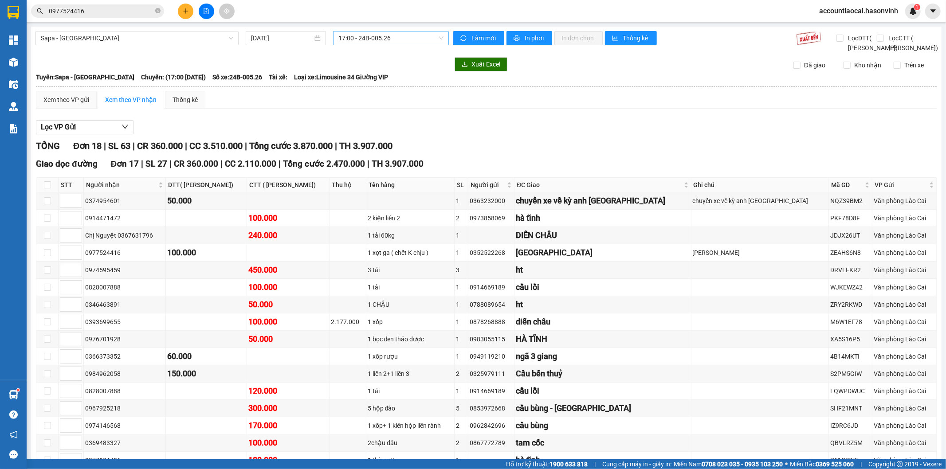
click at [390, 39] on span "17:00 - 24B-005.26" at bounding box center [390, 37] width 105 height 13
click at [391, 87] on div "16:45 (TC) - 24F-001.07" at bounding box center [370, 84] width 69 height 10
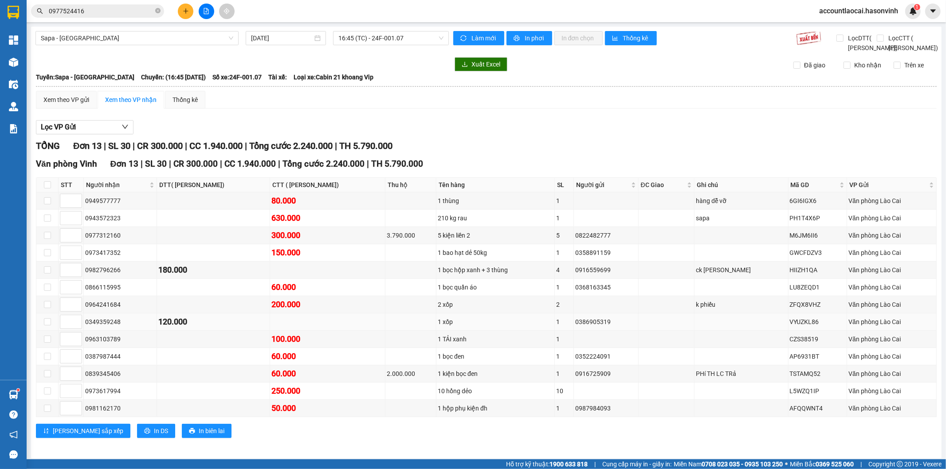
drag, startPoint x: 132, startPoint y: 331, endPoint x: 85, endPoint y: 334, distance: 47.1
click at [85, 327] on div "0349359248" at bounding box center [120, 322] width 70 height 10
copy div "0349359248"
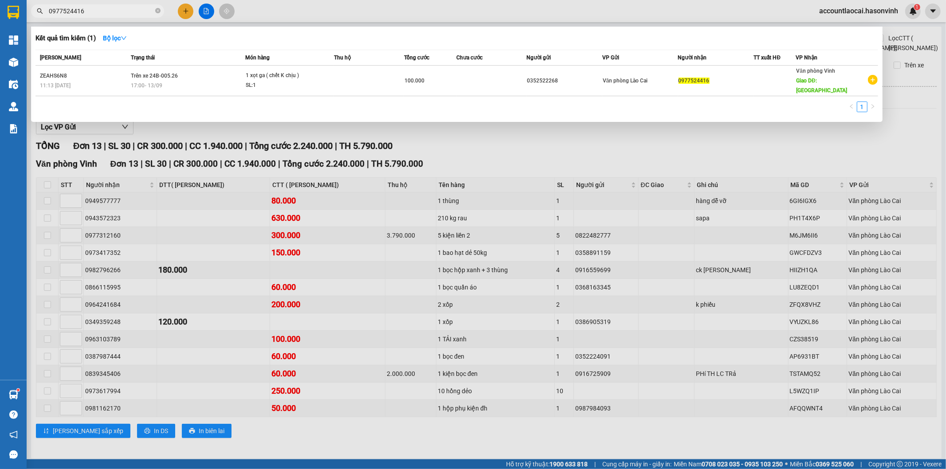
drag, startPoint x: 117, startPoint y: 10, endPoint x: 51, endPoint y: 10, distance: 65.7
click at [51, 10] on input "0977524416" at bounding box center [101, 11] width 105 height 10
click at [112, 24] on div at bounding box center [473, 234] width 946 height 469
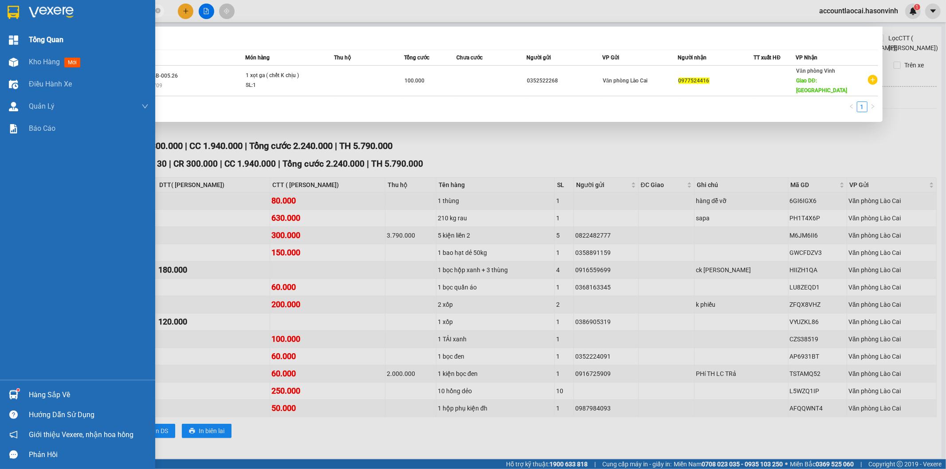
paste input "0349359248"
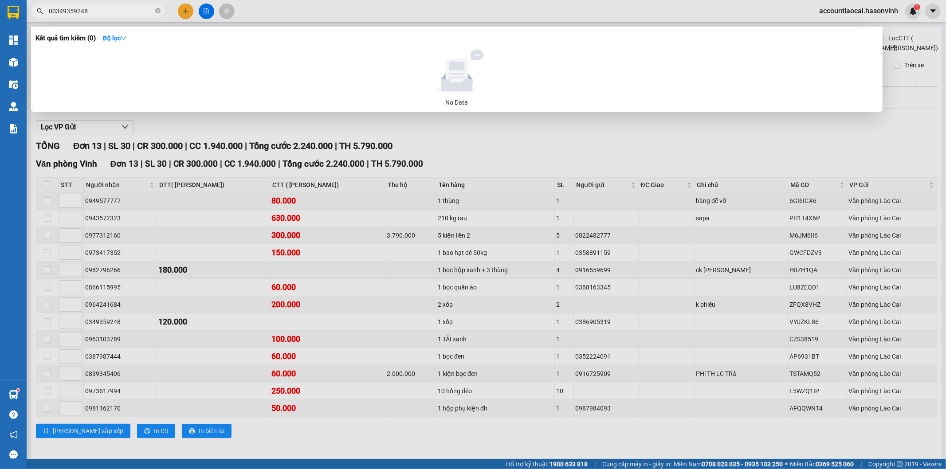
drag, startPoint x: 51, startPoint y: 10, endPoint x: 27, endPoint y: 10, distance: 24.8
click at [27, 10] on div "00349359248" at bounding box center [86, 10] width 173 height 13
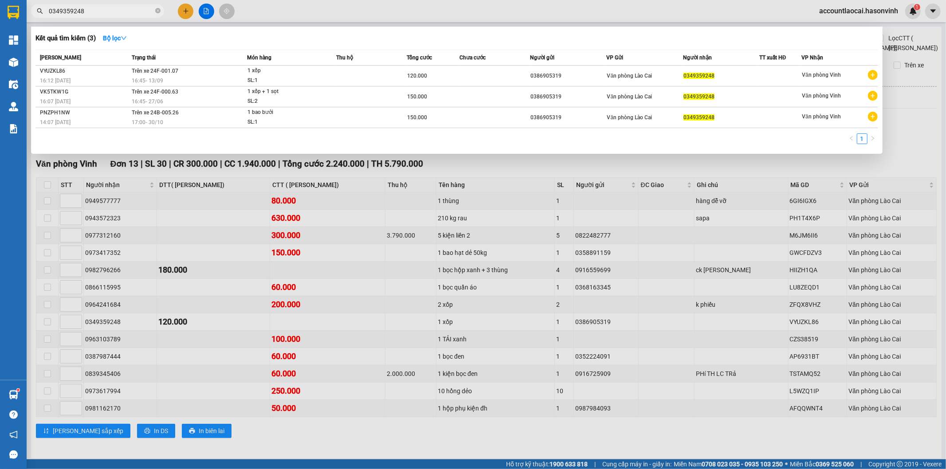
click at [515, 174] on div at bounding box center [473, 234] width 946 height 469
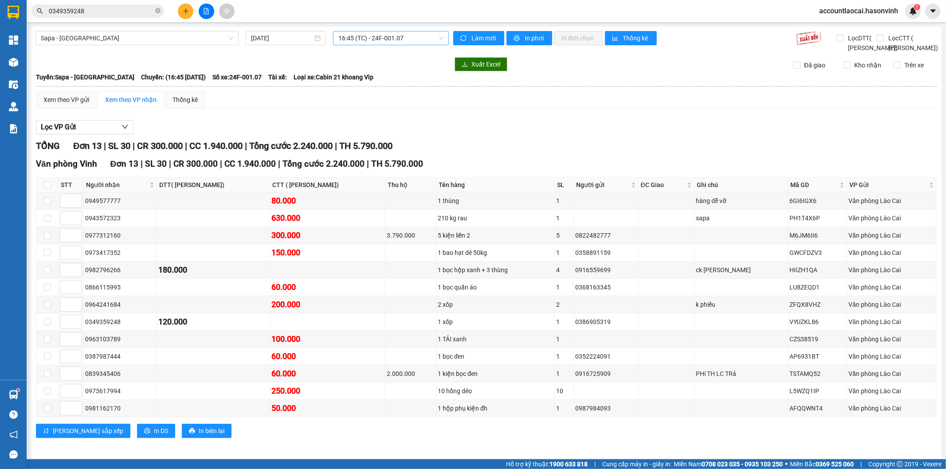
click at [407, 35] on span "16:45 (TC) - 24F-001.07" at bounding box center [390, 37] width 105 height 13
click at [397, 96] on div "17:00 - 24B-005.26" at bounding box center [370, 99] width 69 height 10
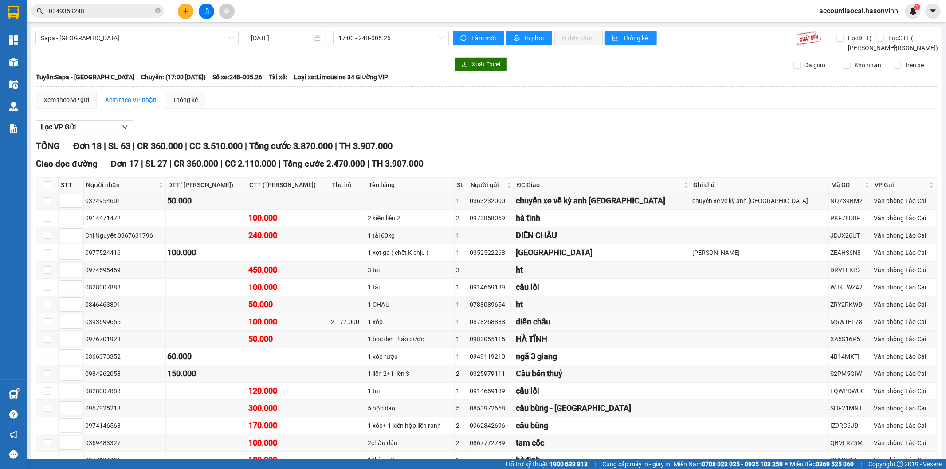
drag, startPoint x: 125, startPoint y: 336, endPoint x: 86, endPoint y: 335, distance: 39.5
click at [86, 327] on div "0393699655" at bounding box center [124, 322] width 79 height 10
copy div "0393699655"
click at [750, 366] on td at bounding box center [761, 356] width 138 height 17
drag, startPoint x: 134, startPoint y: 332, endPoint x: 85, endPoint y: 331, distance: 49.7
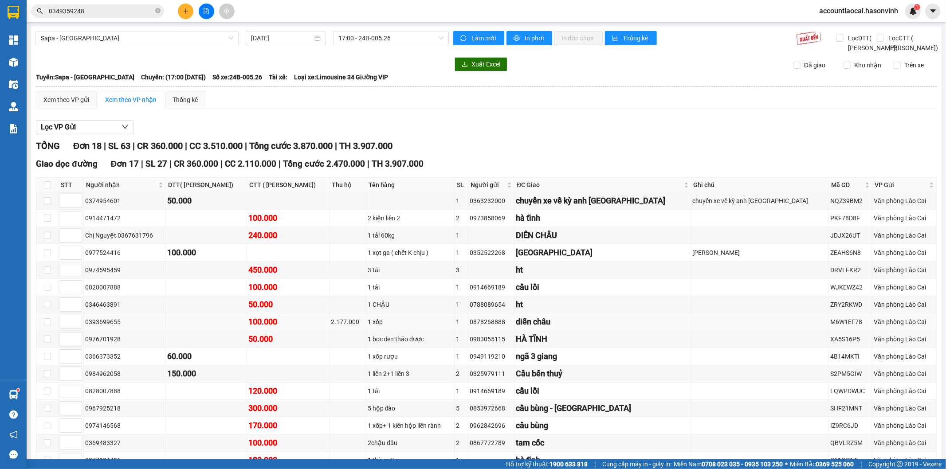
click at [85, 327] on div "0393699655" at bounding box center [124, 322] width 79 height 10
copy div "0393699655"
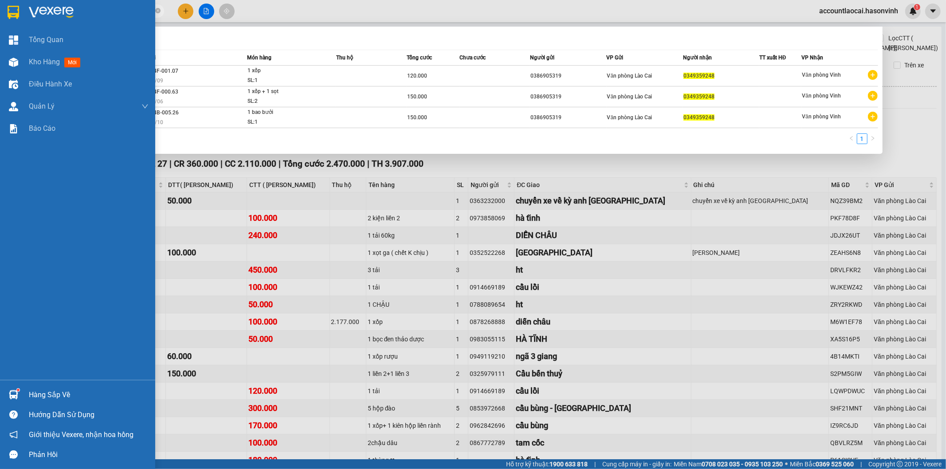
drag, startPoint x: 87, startPoint y: 11, endPoint x: 28, endPoint y: 14, distance: 59.1
click at [0, 0] on section "Kết quả tìm kiếm ( 3 ) Bộ lọc Mã ĐH Trạng thái Món hàng Thu hộ Tổng cước Chưa c…" at bounding box center [473, 234] width 946 height 469
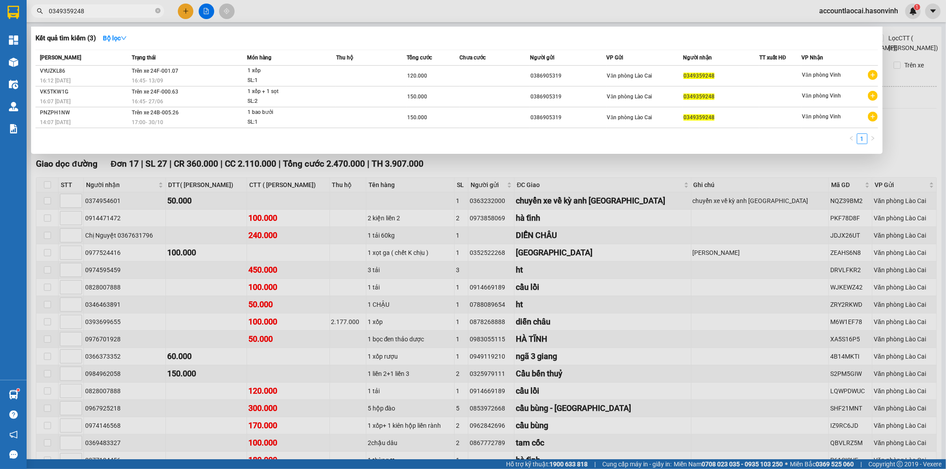
paste input "93699655"
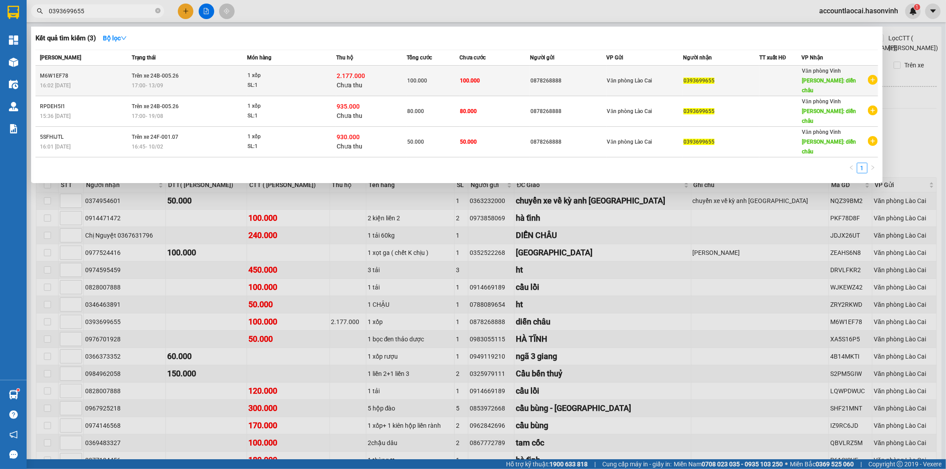
type input "0393699655"
click at [383, 77] on div "2.177.000 Chưa thu" at bounding box center [372, 80] width 70 height 19
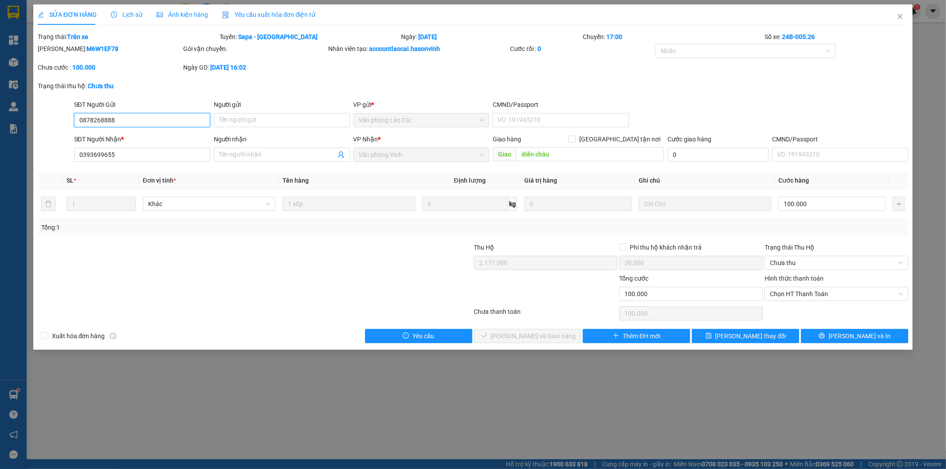
type input "0878268888"
type input "0393699655"
type input "diễn châu"
type input "2.177.000"
type input "30.000"
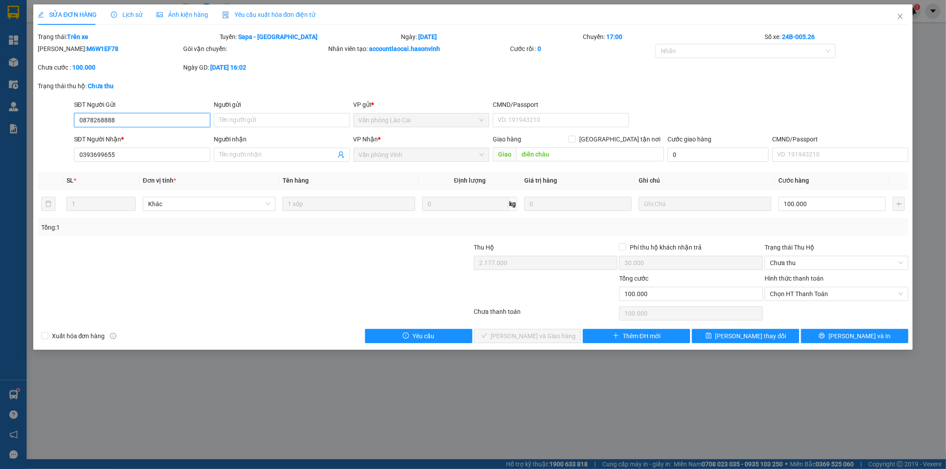
type input "100.000"
drag, startPoint x: 833, startPoint y: 336, endPoint x: 556, endPoint y: 267, distance: 285.8
click at [833, 337] on button "[PERSON_NAME] và In" at bounding box center [854, 336] width 107 height 14
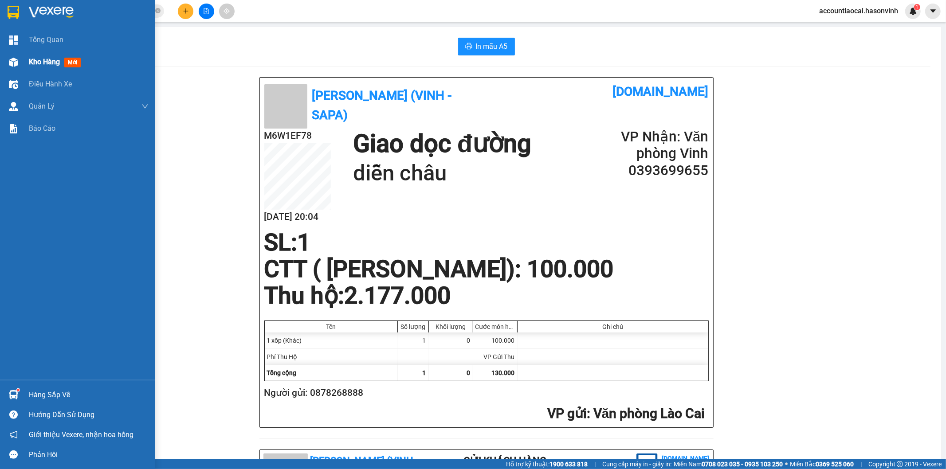
click at [37, 66] on span "Kho hàng" at bounding box center [44, 62] width 31 height 8
